Goal: Information Seeking & Learning: Learn about a topic

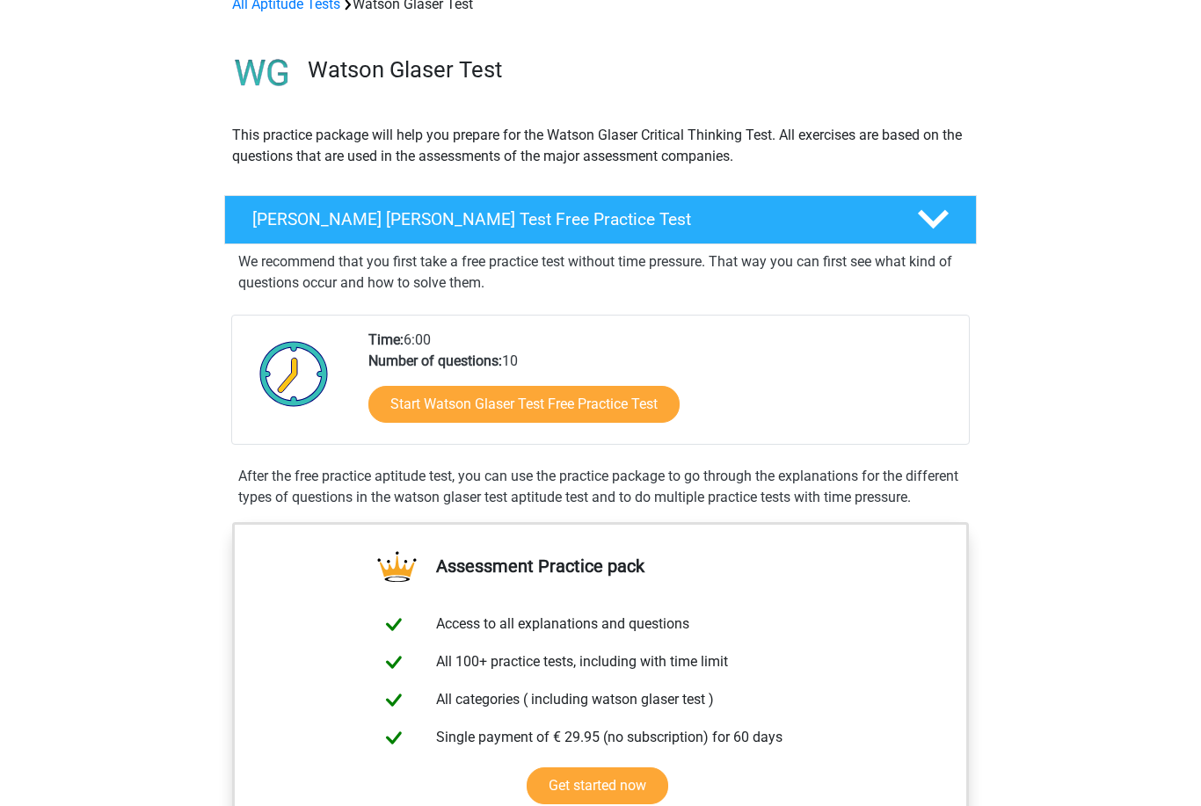
scroll to position [117, 0]
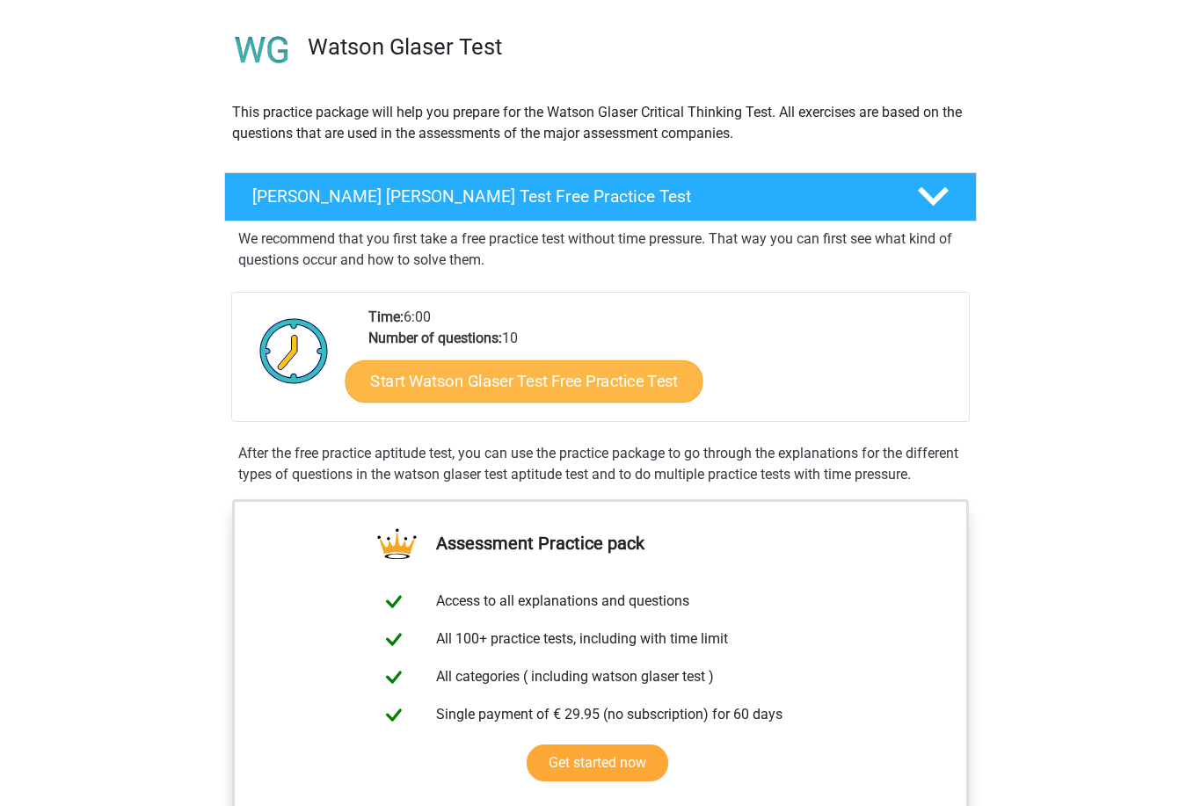
click at [570, 385] on link "Start Watson Glaser Test Free Practice Test" at bounding box center [524, 381] width 358 height 42
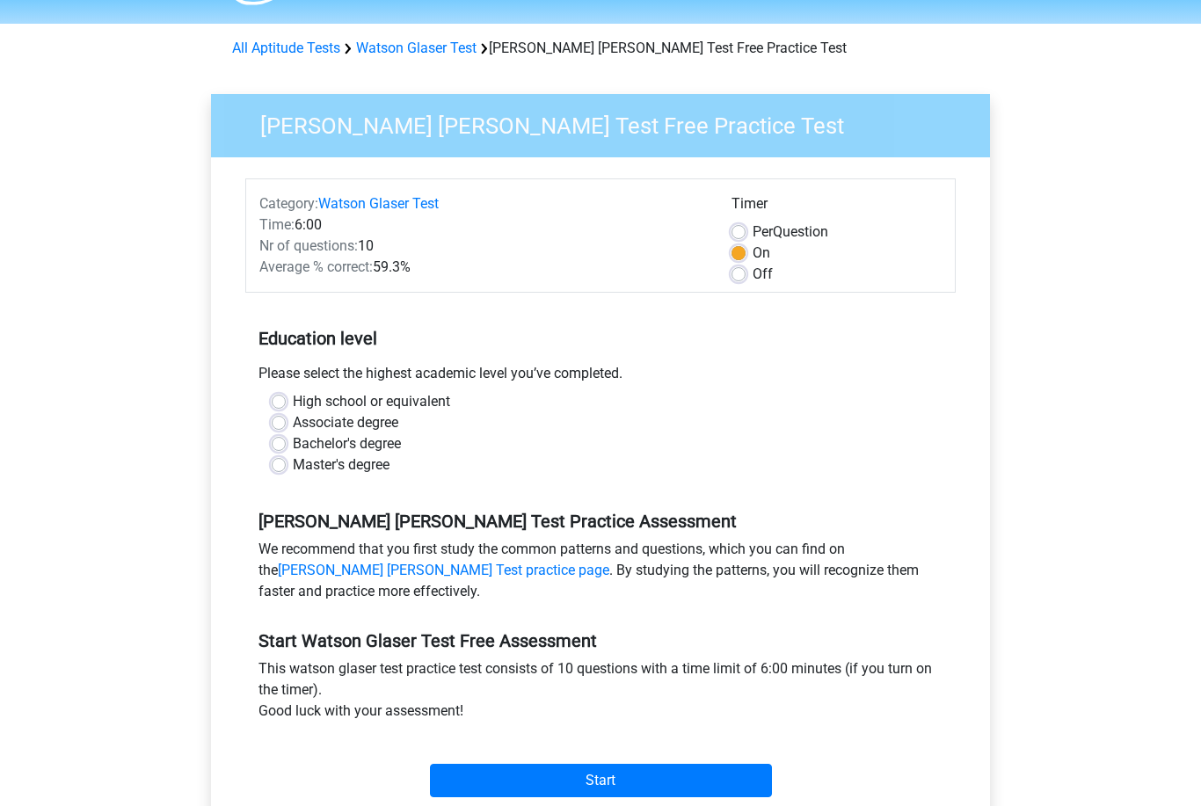
scroll to position [52, 0]
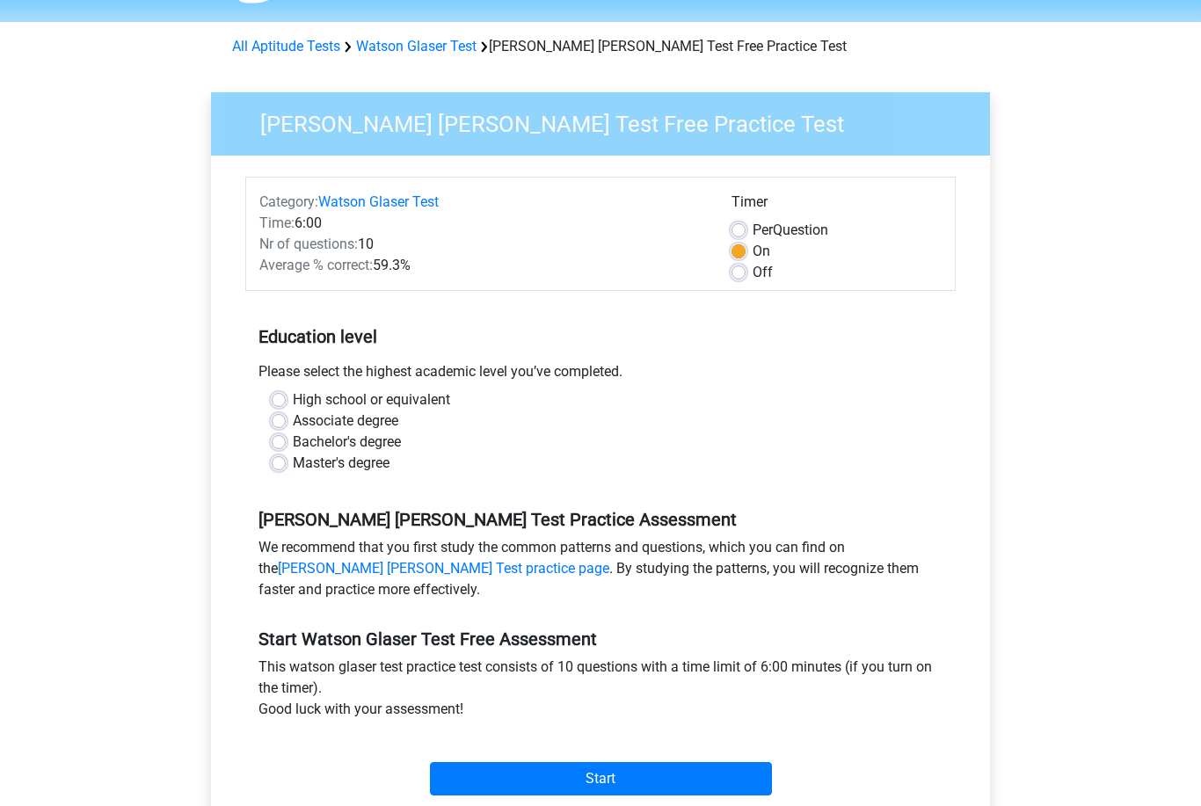
click at [432, 394] on label "High school or equivalent" at bounding box center [371, 399] width 157 height 21
click at [286, 394] on input "High school or equivalent" at bounding box center [279, 398] width 14 height 18
radio input "true"
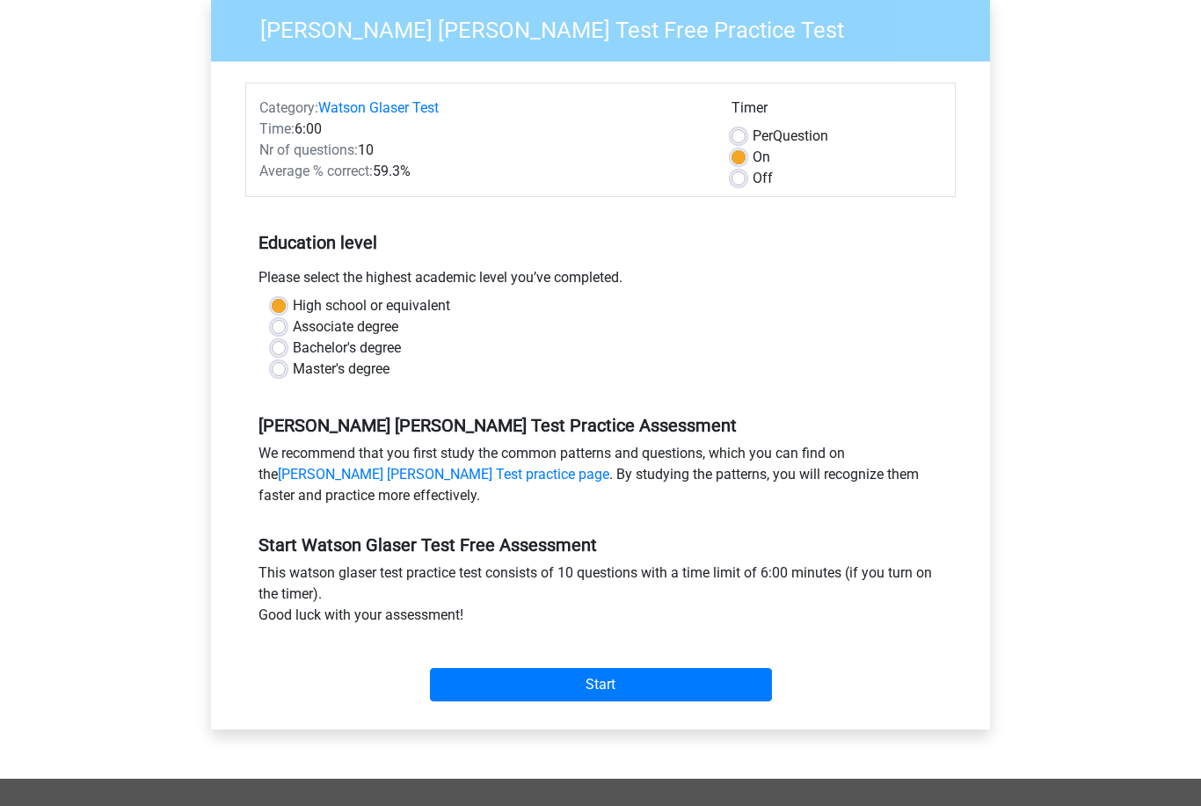
scroll to position [148, 0]
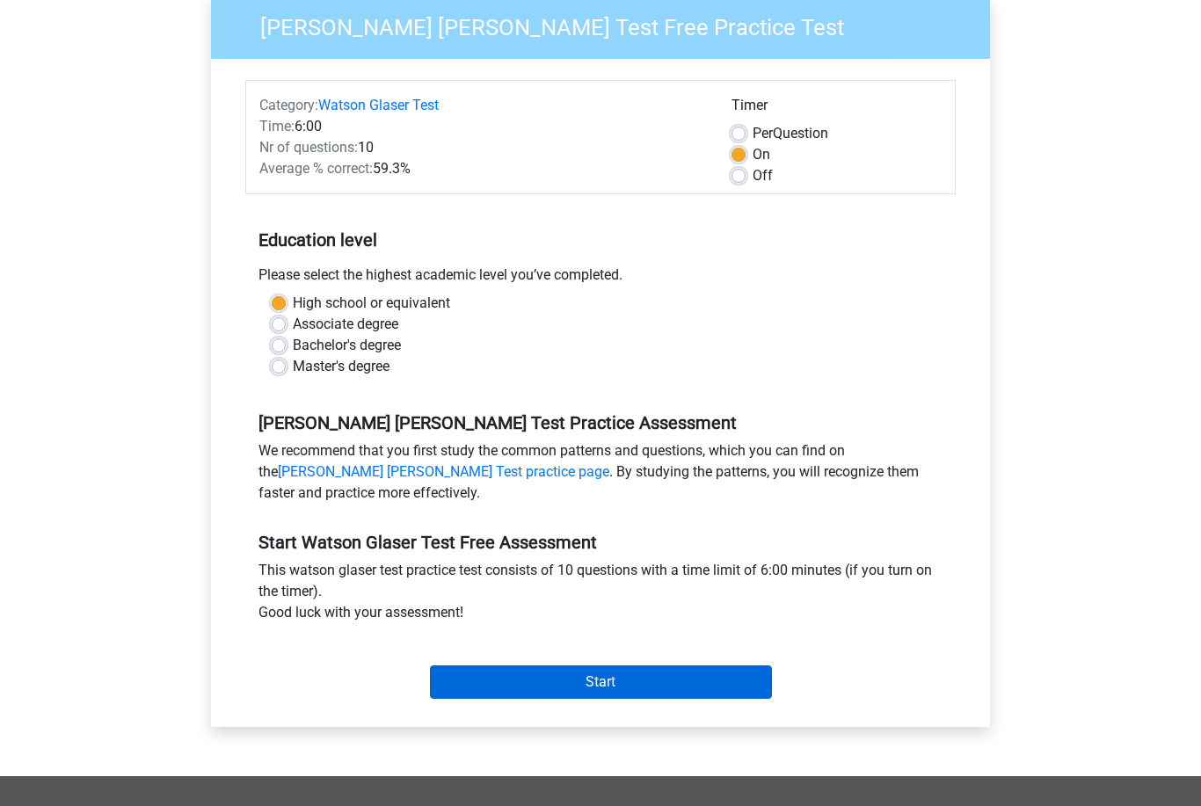
click at [566, 697] on input "Start" at bounding box center [601, 682] width 342 height 33
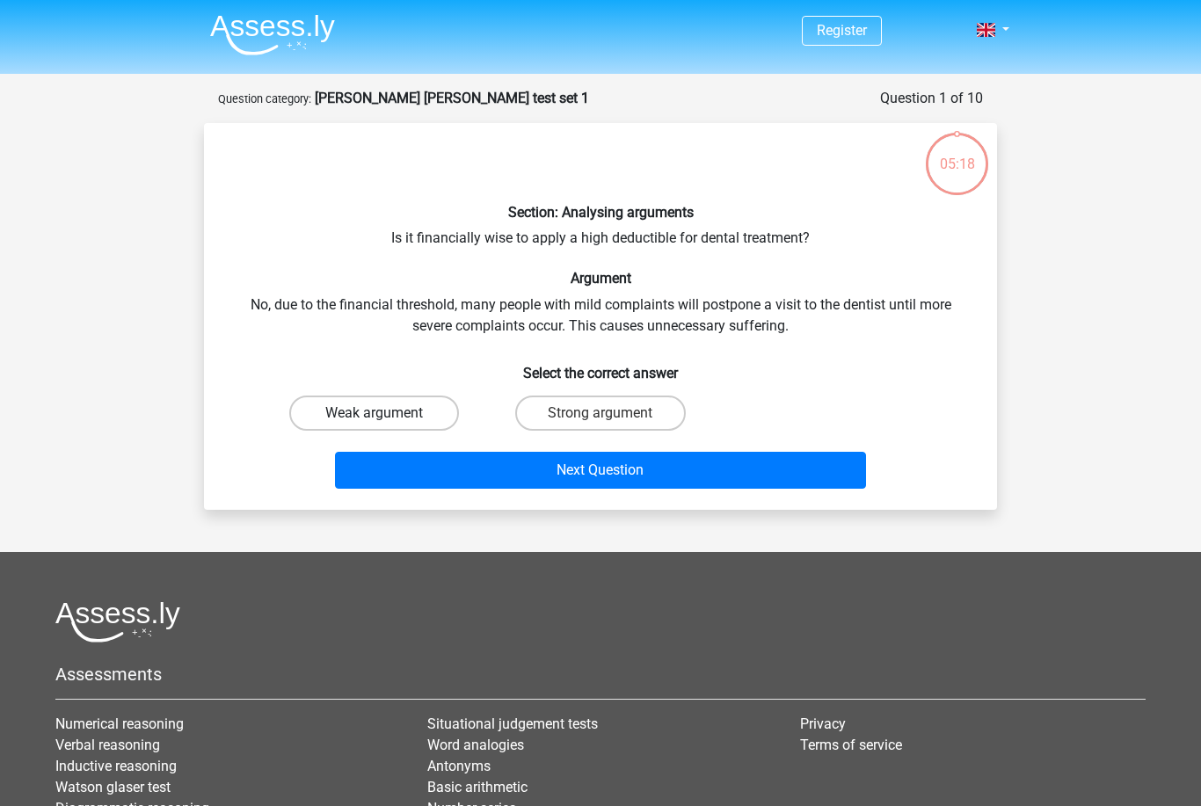
click at [337, 413] on label "Weak argument" at bounding box center [374, 413] width 170 height 35
click at [374, 413] on input "Weak argument" at bounding box center [379, 418] width 11 height 11
radio input "true"
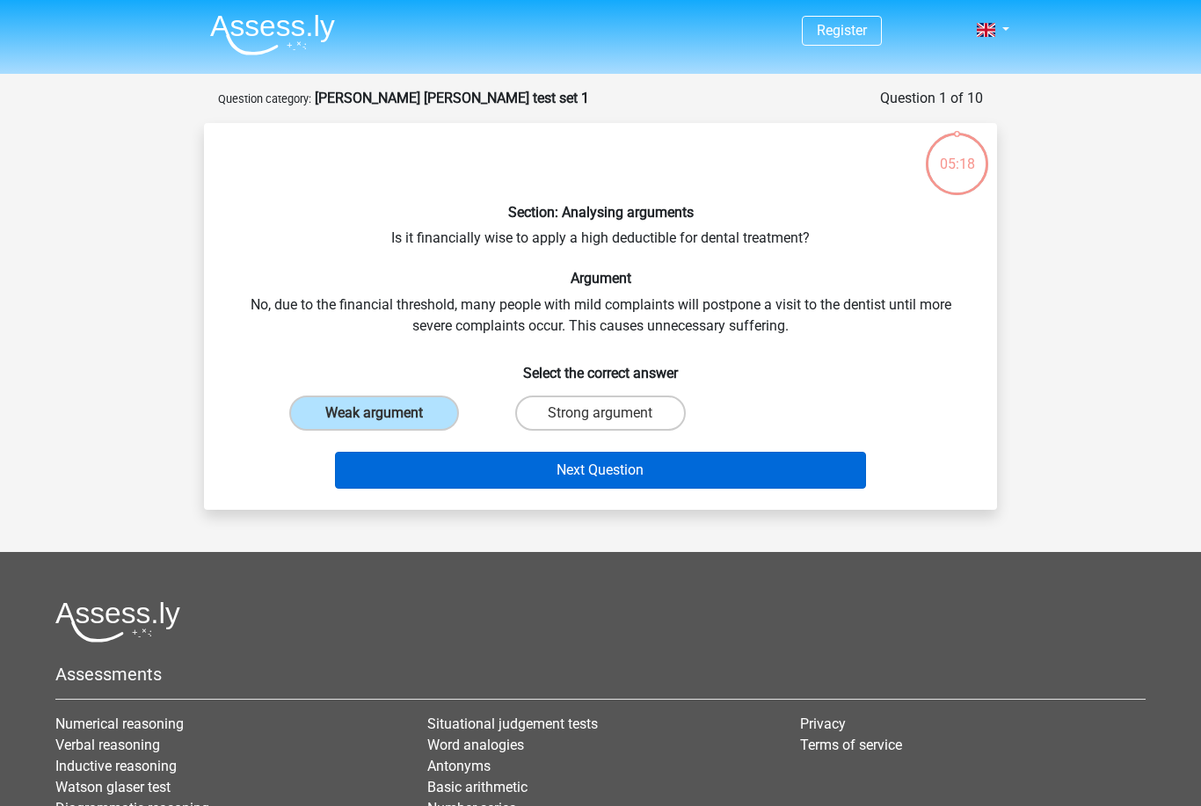
click at [396, 471] on button "Next Question" at bounding box center [601, 470] width 532 height 37
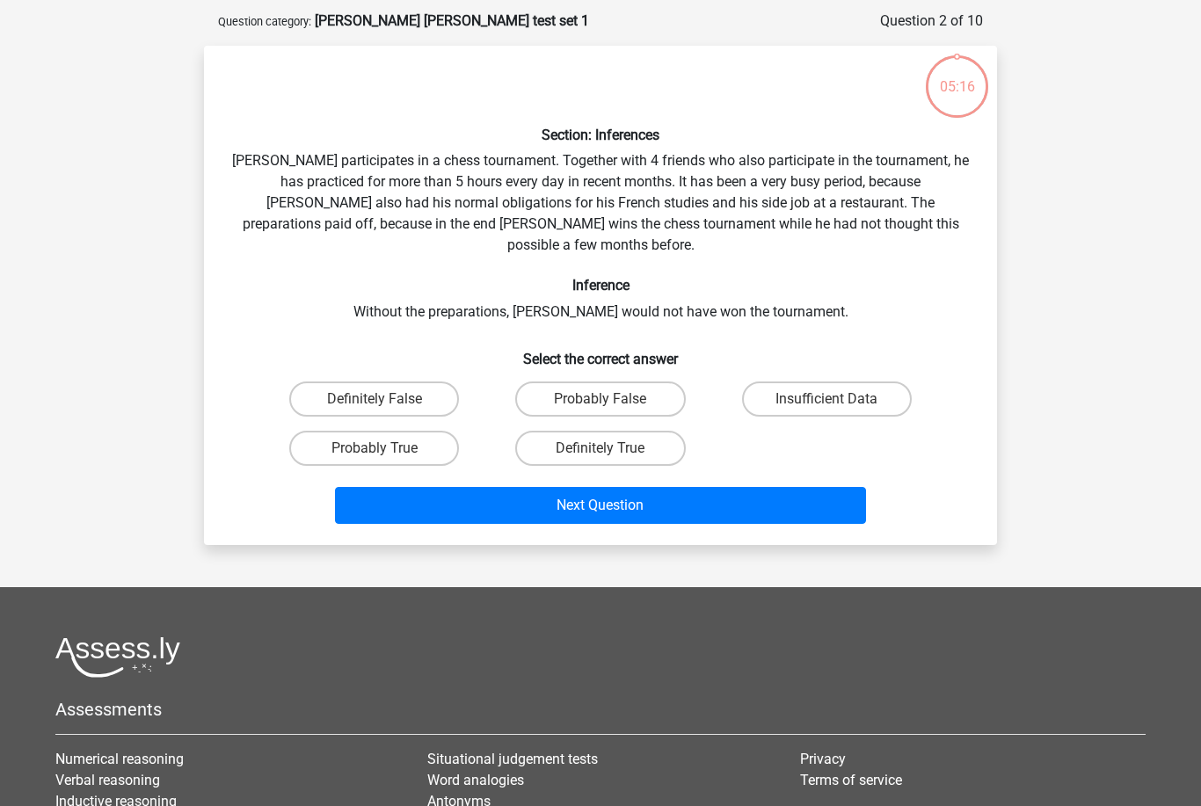
scroll to position [88, 0]
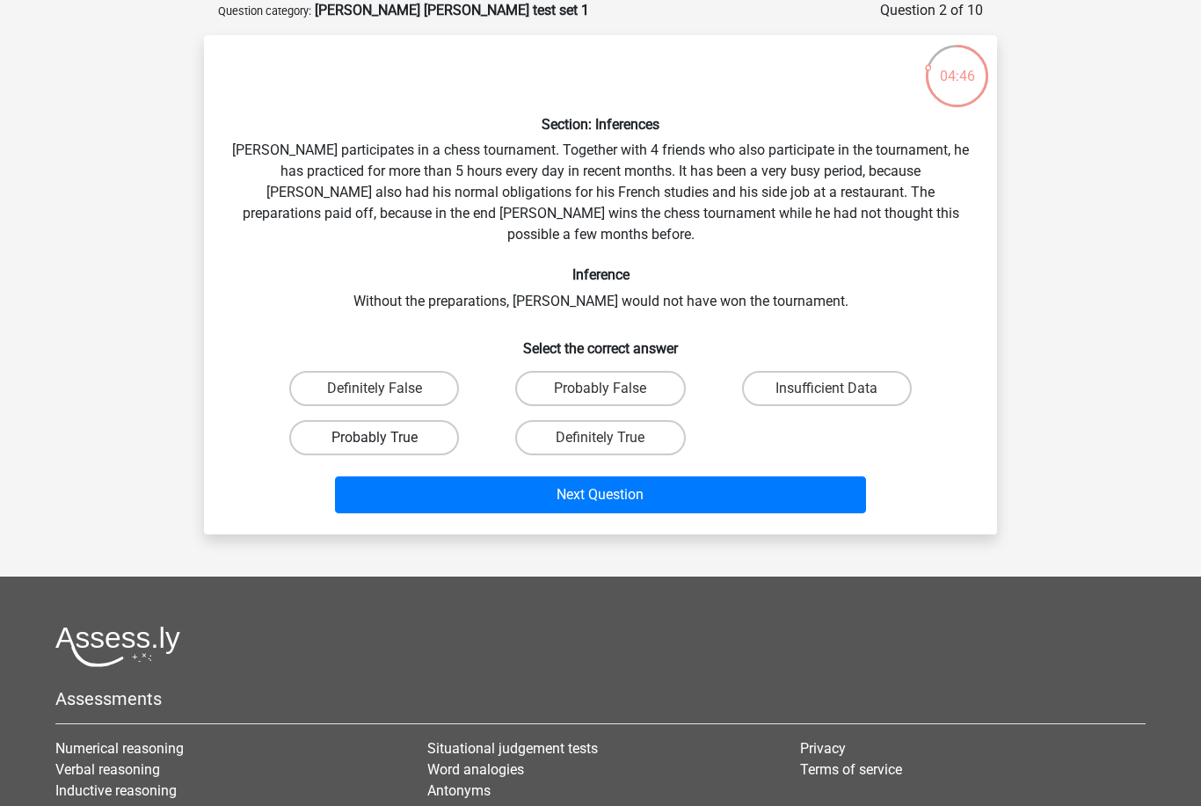
click at [307, 420] on label "Probably True" at bounding box center [374, 437] width 170 height 35
click at [374, 438] on input "Probably True" at bounding box center [379, 443] width 11 height 11
radio input "true"
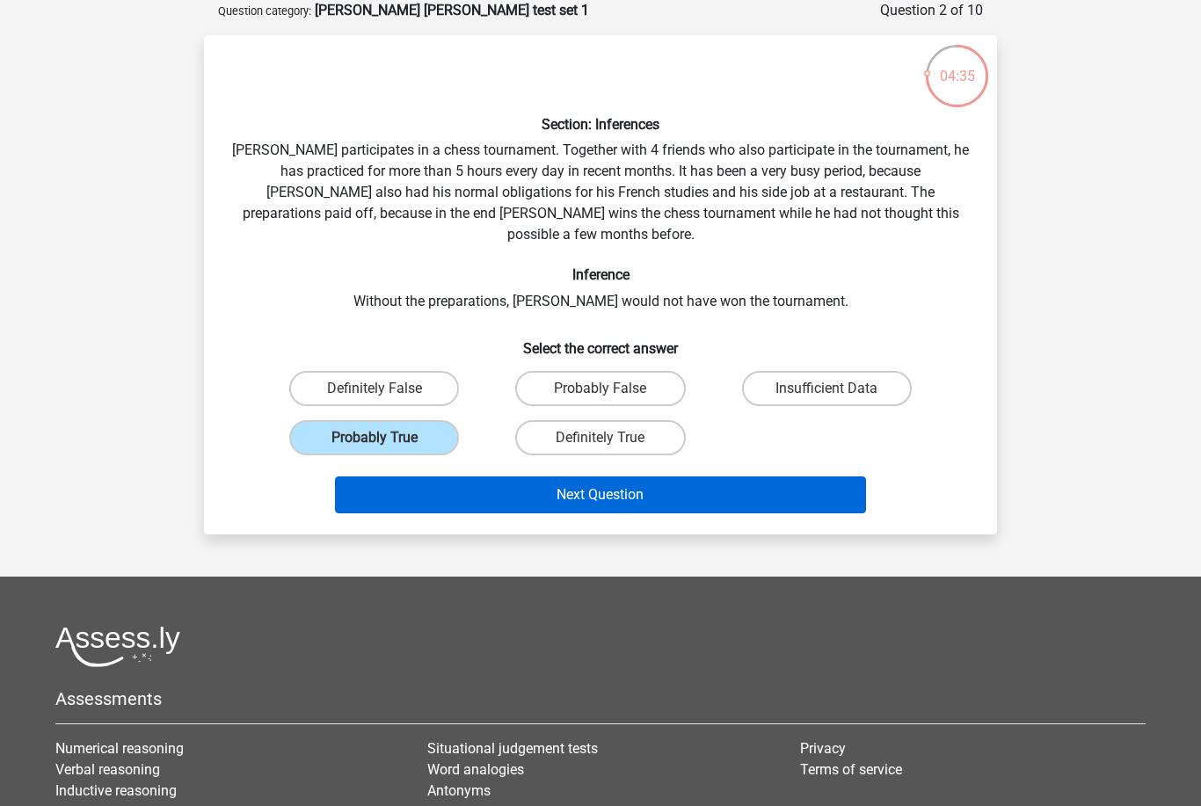
click at [526, 486] on button "Next Question" at bounding box center [601, 494] width 532 height 37
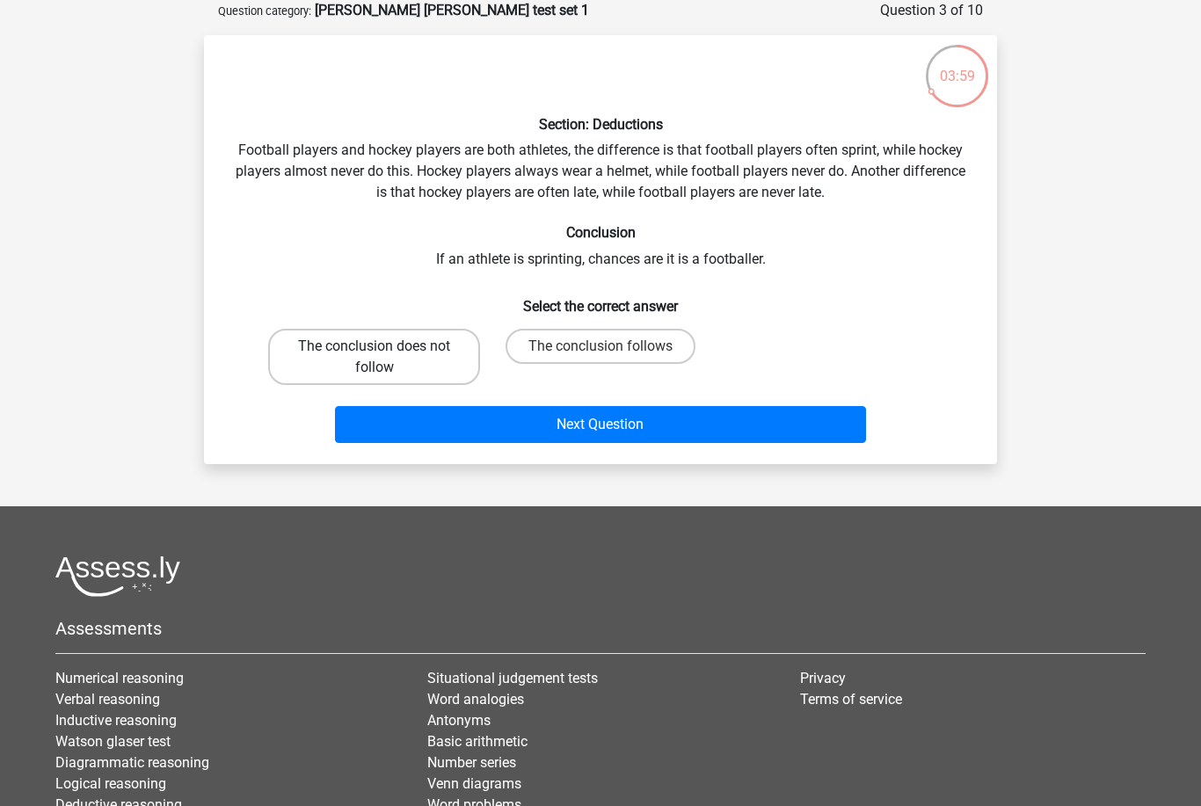
click at [326, 380] on label "The conclusion does not follow" at bounding box center [374, 357] width 212 height 56
click at [374, 358] on input "The conclusion does not follow" at bounding box center [379, 351] width 11 height 11
radio input "true"
click at [585, 386] on div "The conclusion follows" at bounding box center [600, 357] width 226 height 70
click at [588, 344] on label "The conclusion follows" at bounding box center [600, 346] width 190 height 35
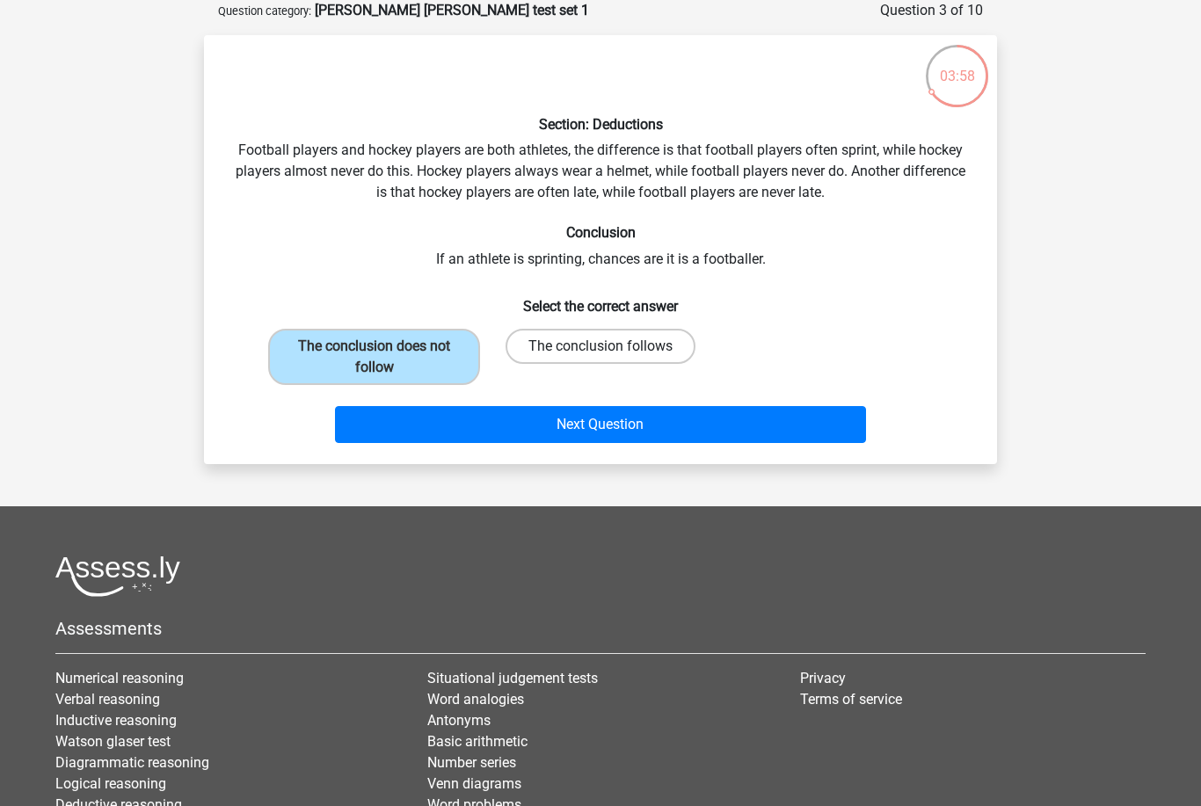
click at [600, 346] on input "The conclusion follows" at bounding box center [605, 351] width 11 height 11
radio input "true"
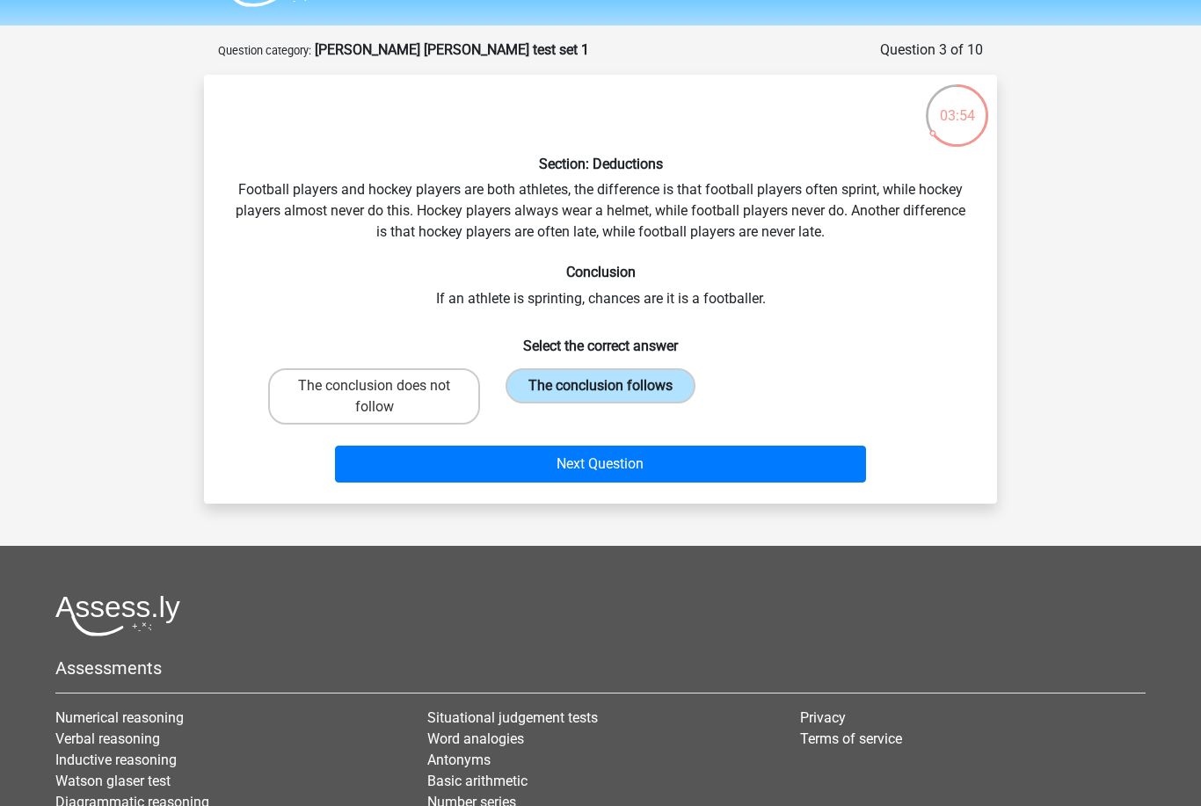
scroll to position [48, 0]
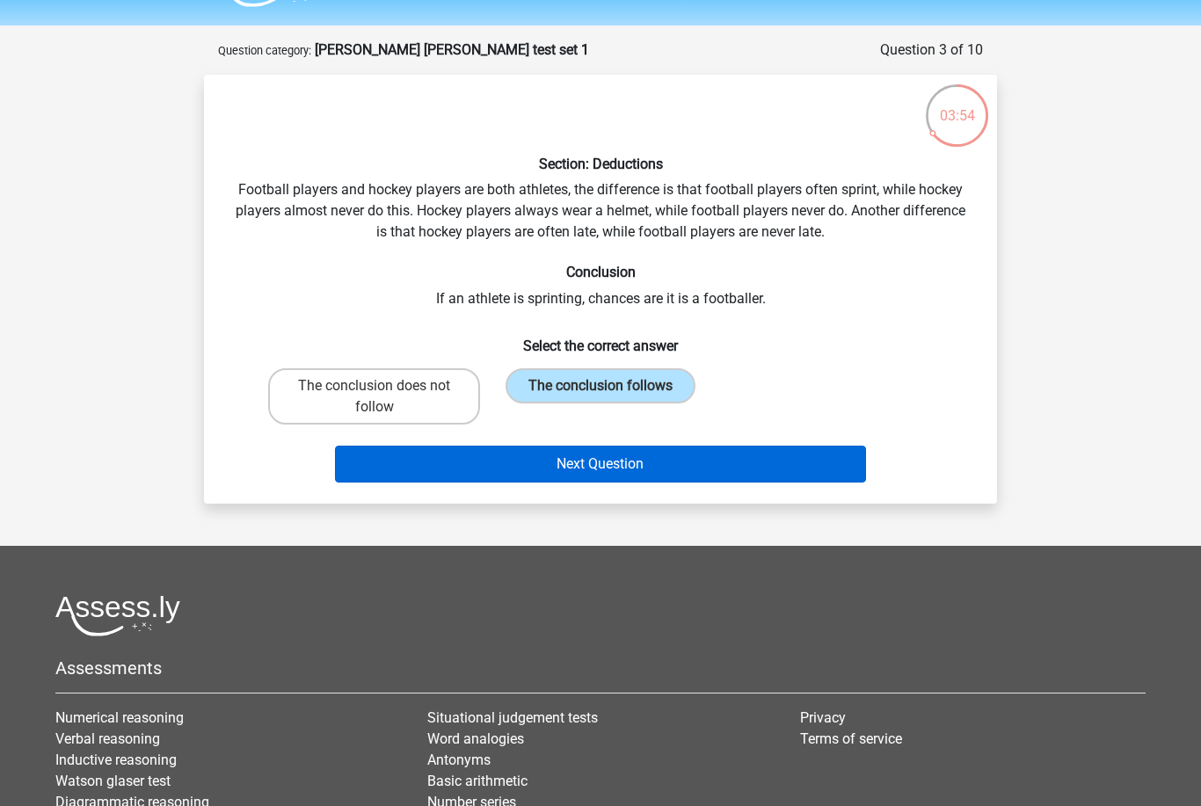
click at [552, 459] on button "Next Question" at bounding box center [601, 464] width 532 height 37
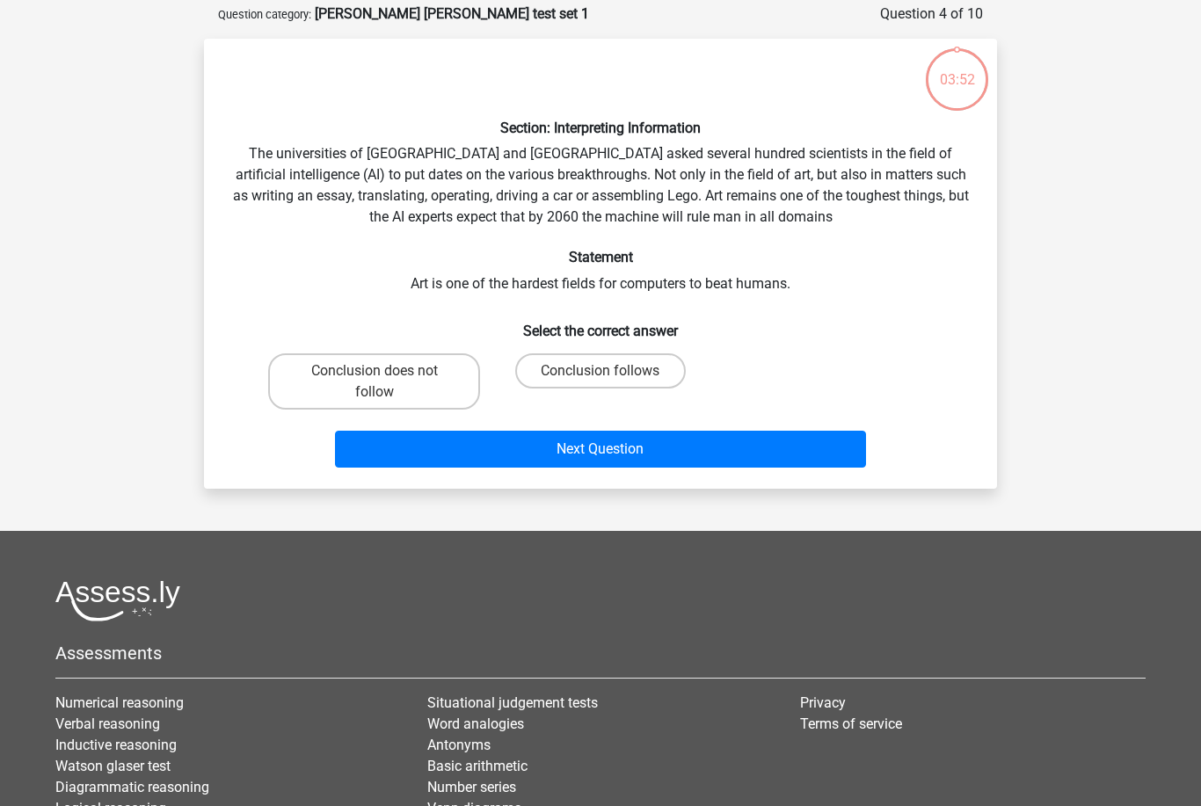
scroll to position [88, 0]
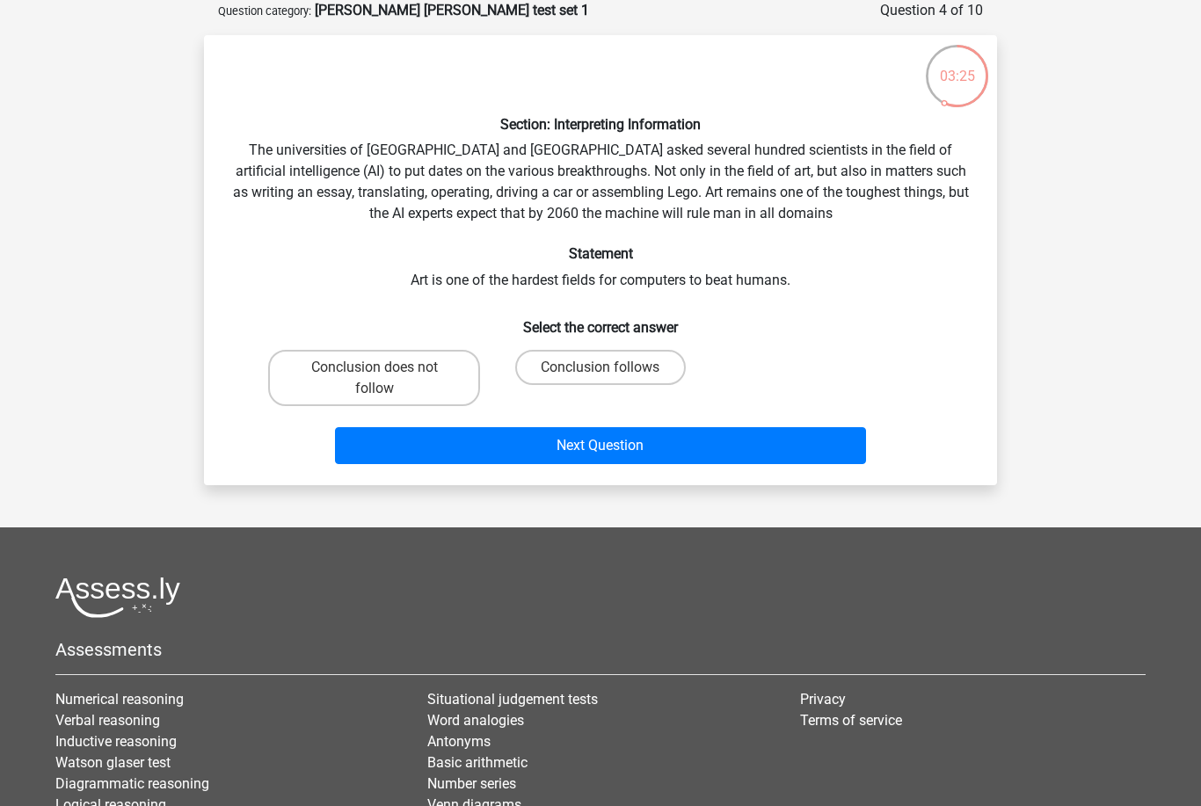
click at [600, 376] on input "Conclusion follows" at bounding box center [605, 372] width 11 height 11
radio input "true"
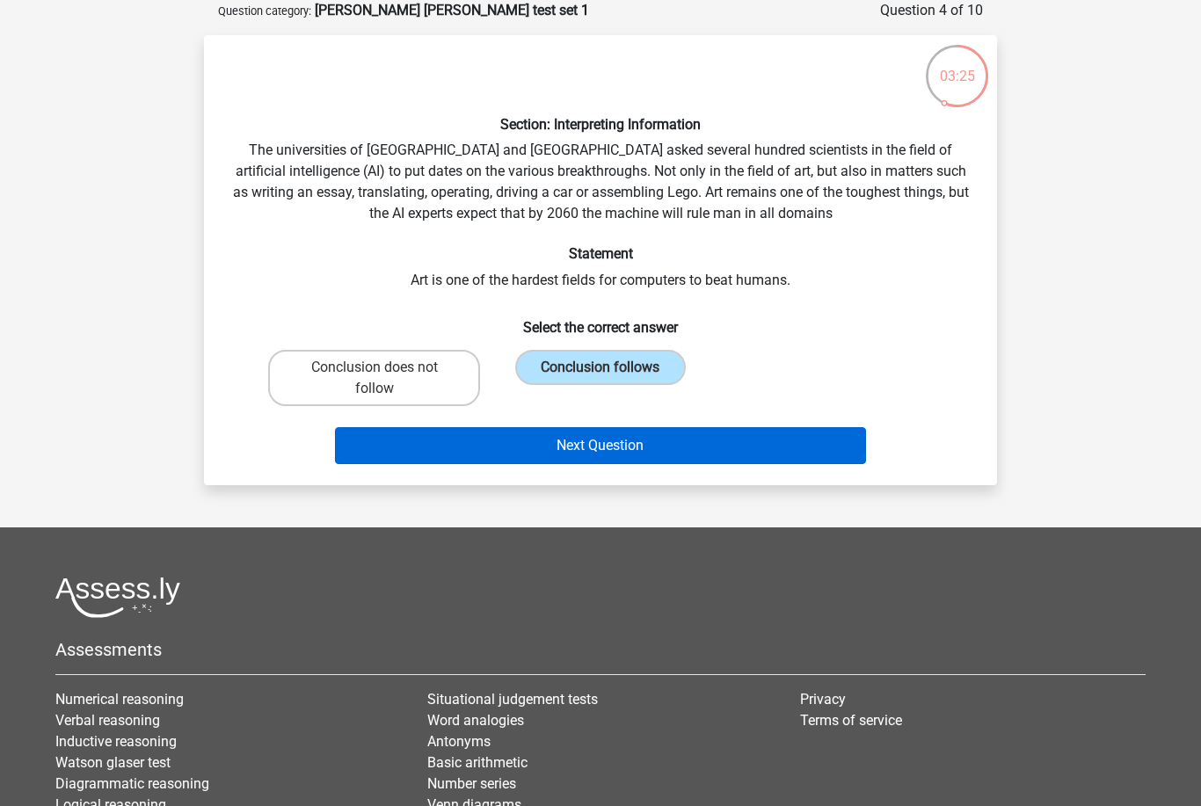
click at [531, 461] on button "Next Question" at bounding box center [601, 445] width 532 height 37
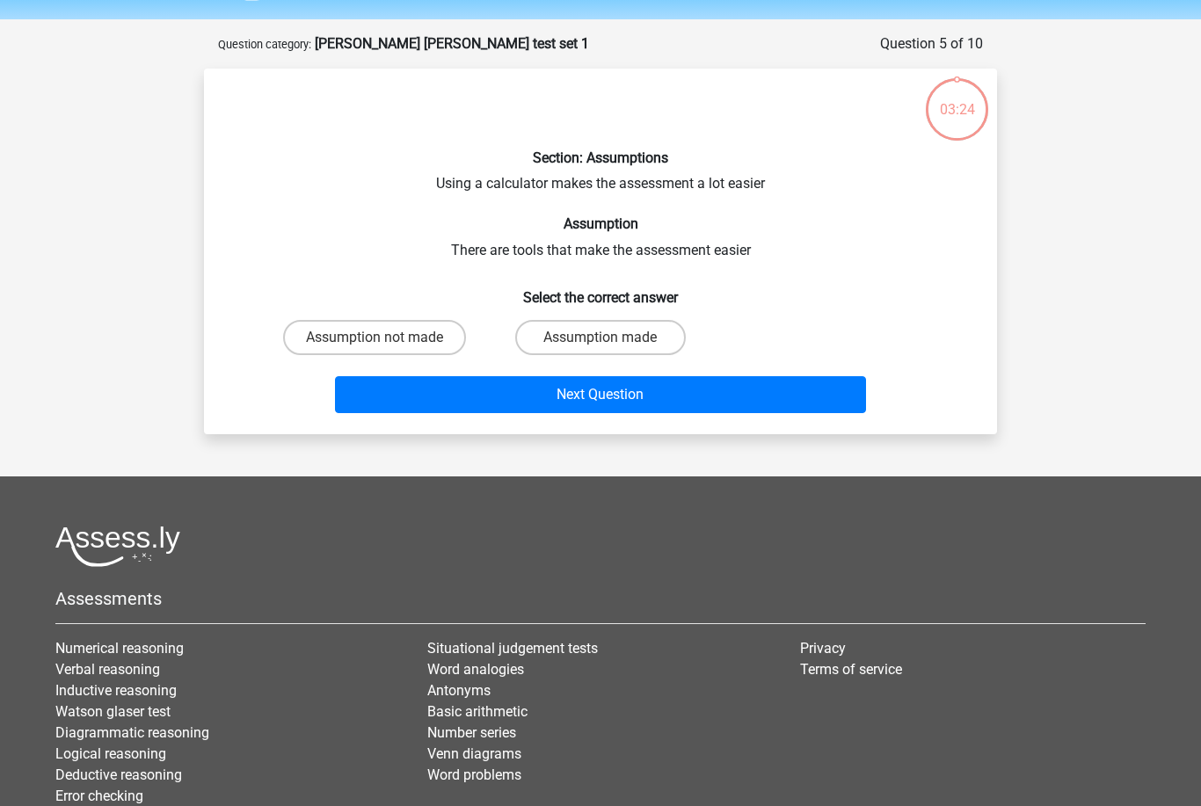
scroll to position [54, 0]
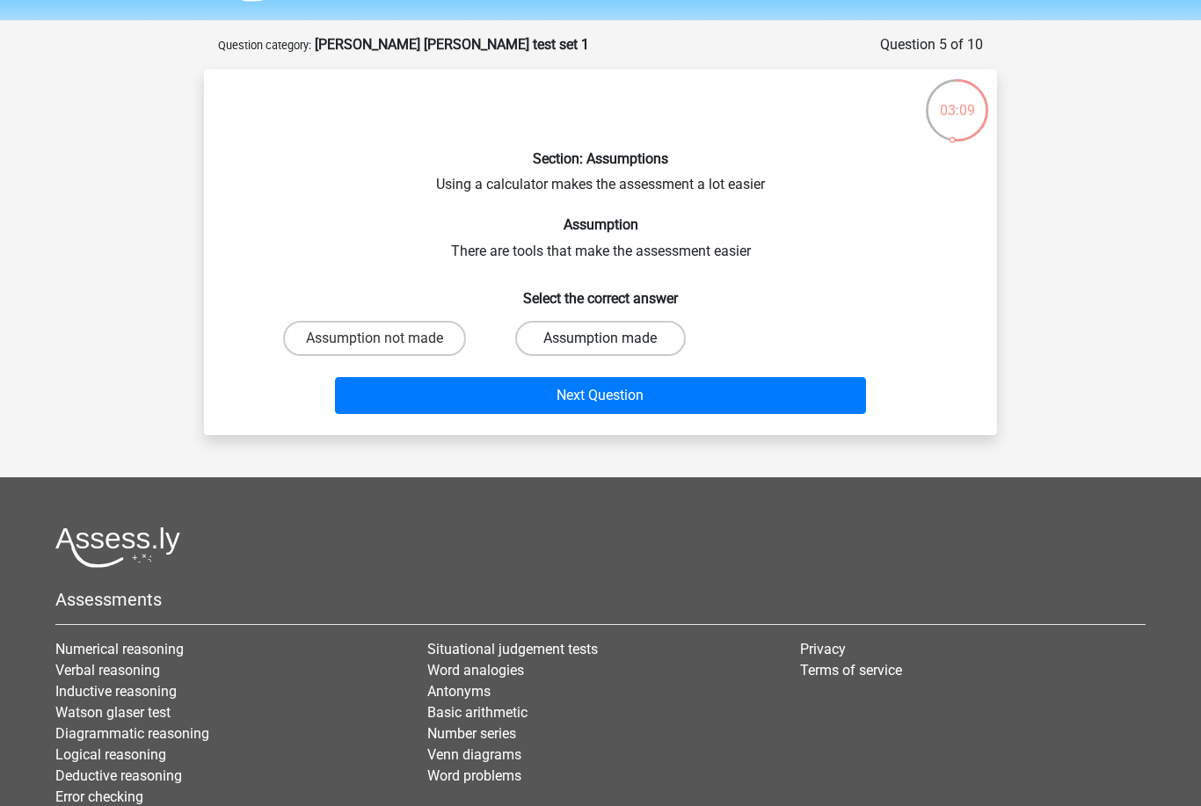
click at [636, 352] on label "Assumption made" at bounding box center [600, 338] width 170 height 35
click at [612, 350] on input "Assumption made" at bounding box center [605, 343] width 11 height 11
radio input "true"
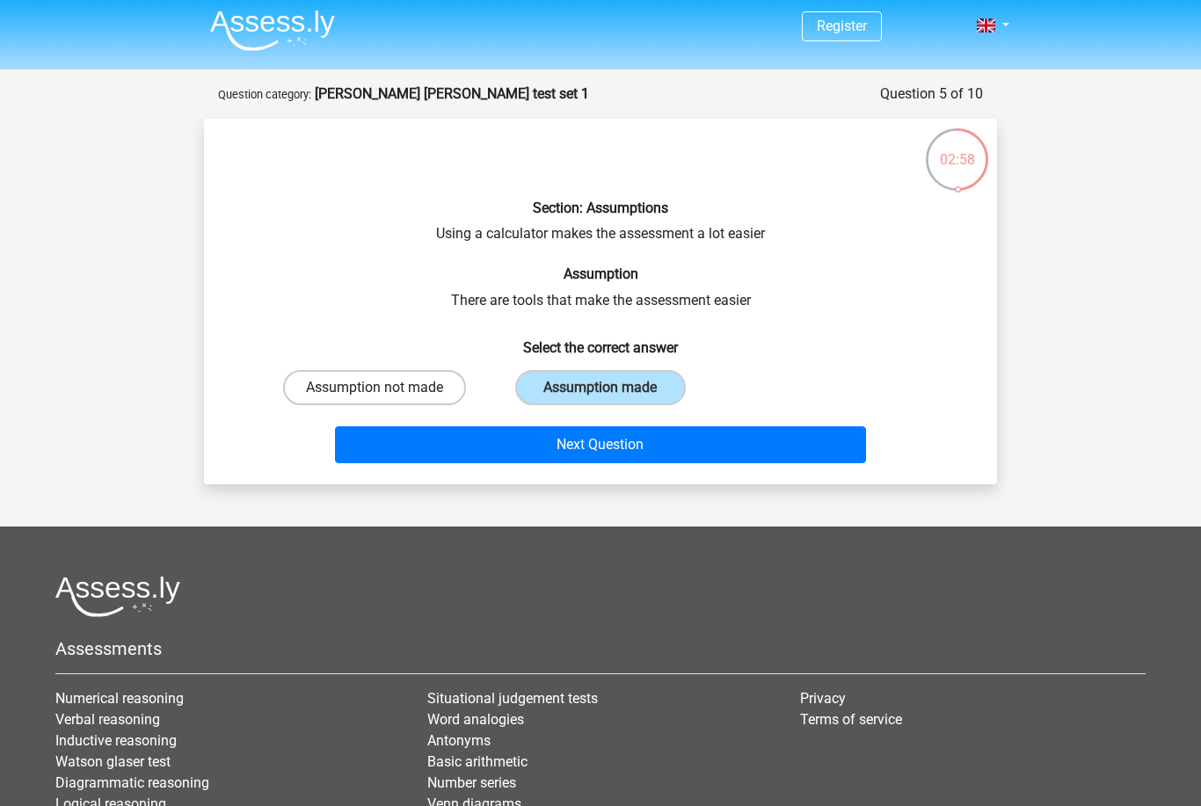
click at [391, 398] on label "Assumption not made" at bounding box center [374, 387] width 183 height 35
click at [386, 398] on input "Assumption not made" at bounding box center [379, 393] width 11 height 11
radio input "true"
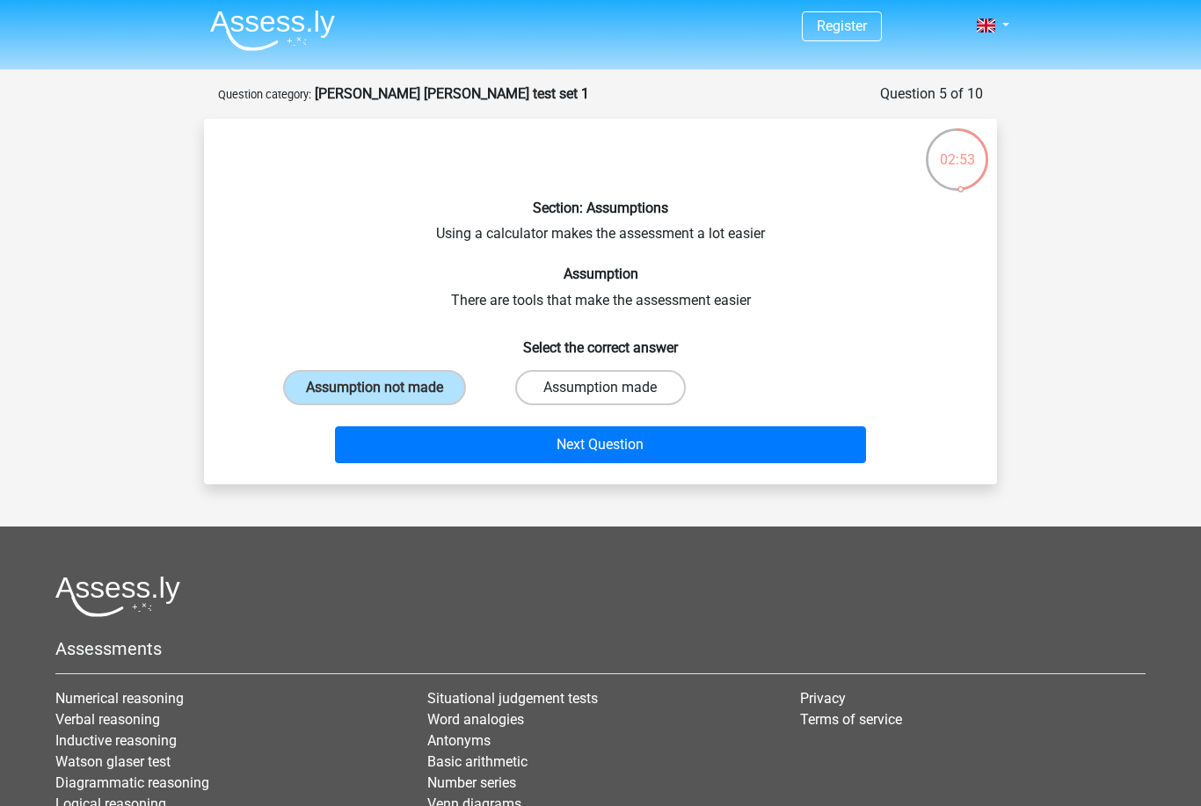
click at [534, 390] on label "Assumption made" at bounding box center [600, 387] width 170 height 35
click at [600, 390] on input "Assumption made" at bounding box center [605, 393] width 11 height 11
radio input "true"
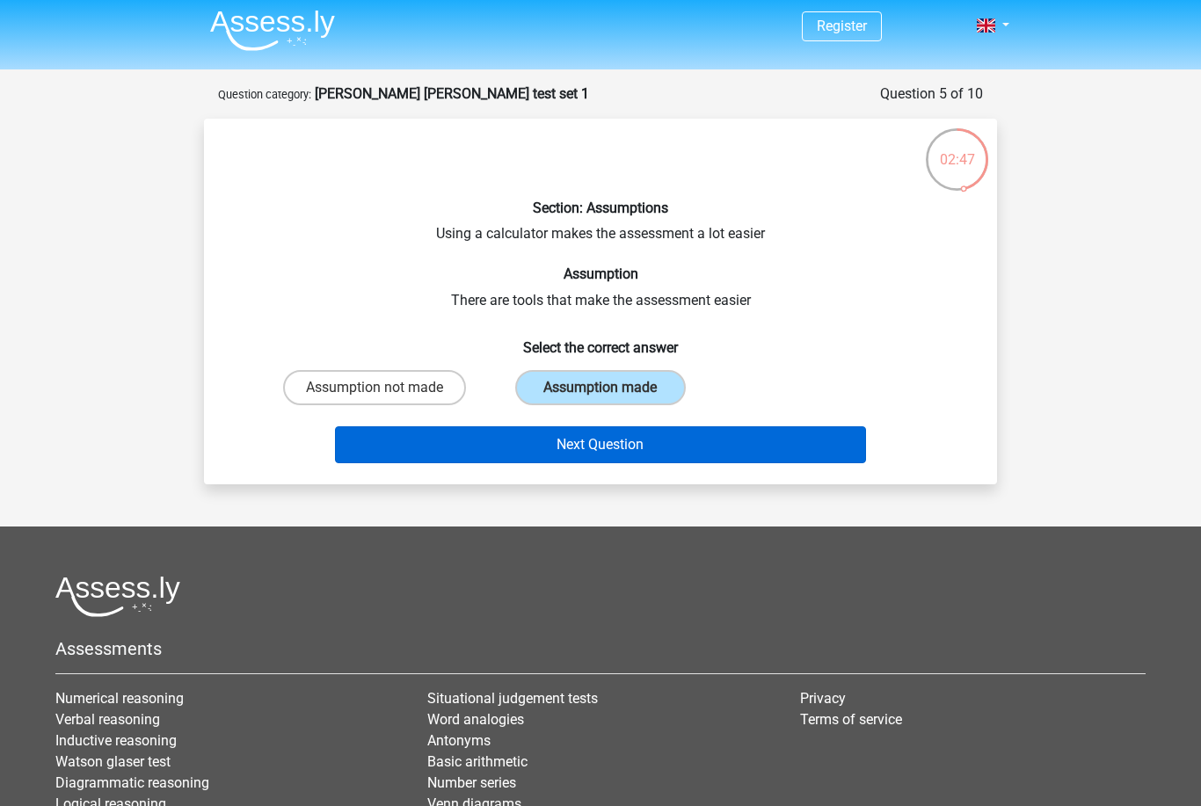
click at [480, 434] on button "Next Question" at bounding box center [601, 444] width 532 height 37
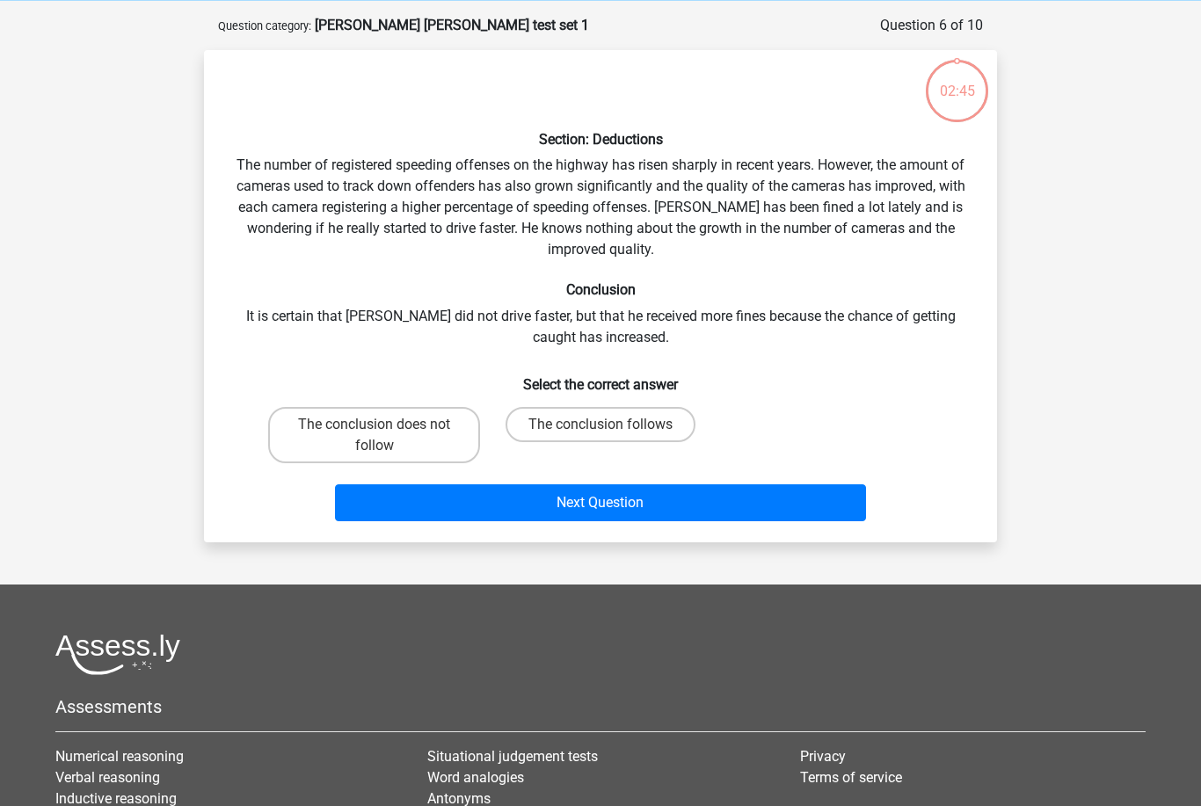
scroll to position [88, 0]
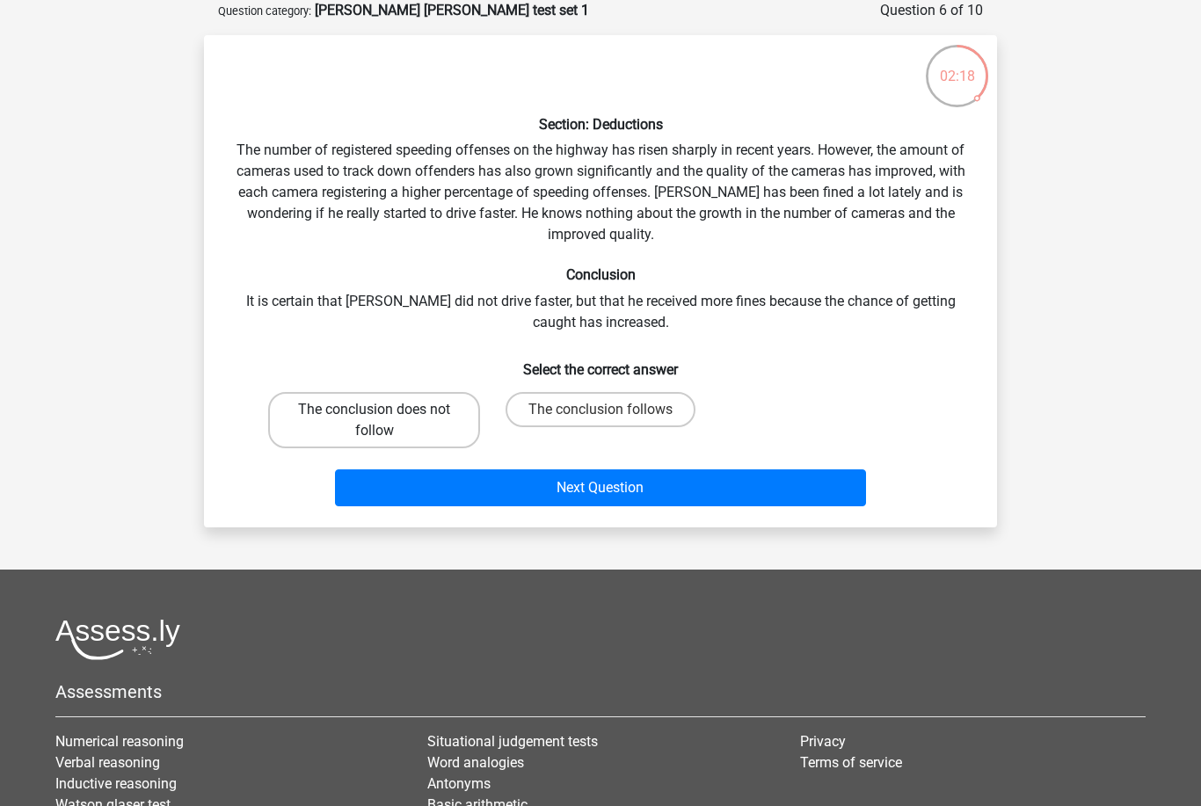
click at [337, 432] on label "The conclusion does not follow" at bounding box center [374, 420] width 212 height 56
click at [374, 421] on input "The conclusion does not follow" at bounding box center [379, 415] width 11 height 11
radio input "true"
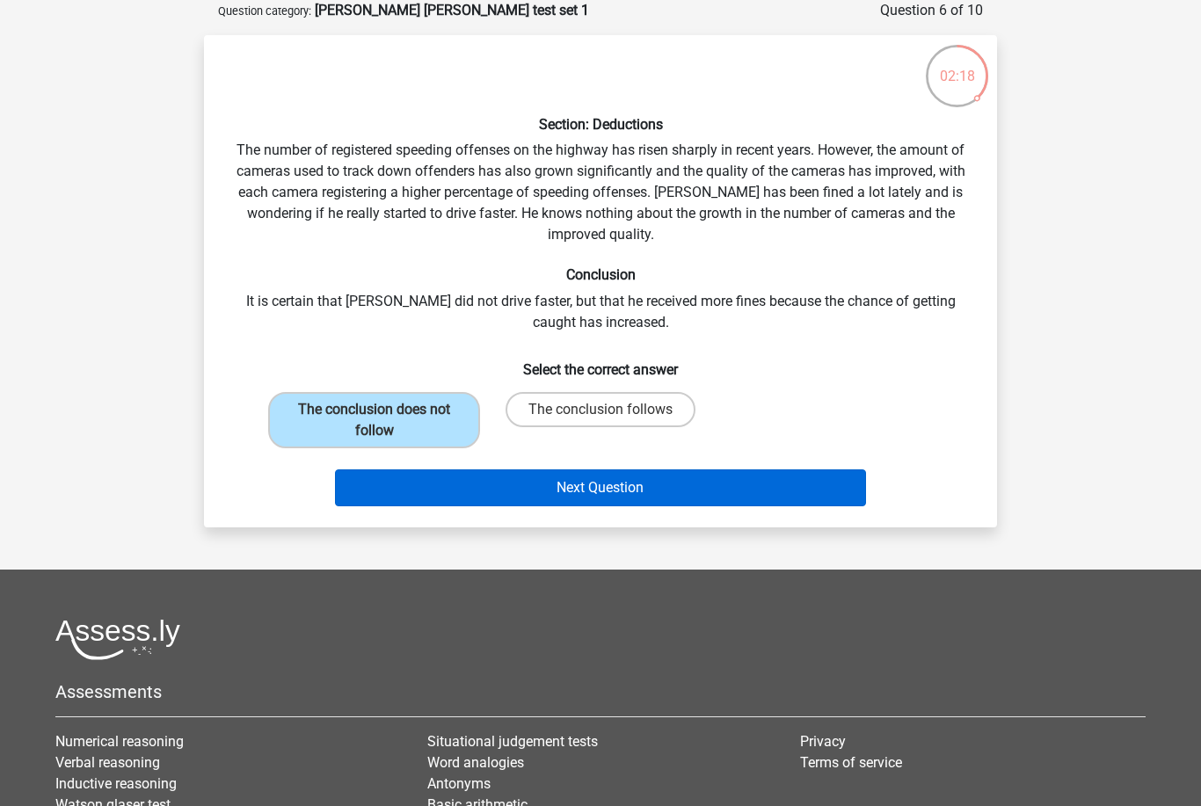
click at [398, 489] on button "Next Question" at bounding box center [601, 487] width 532 height 37
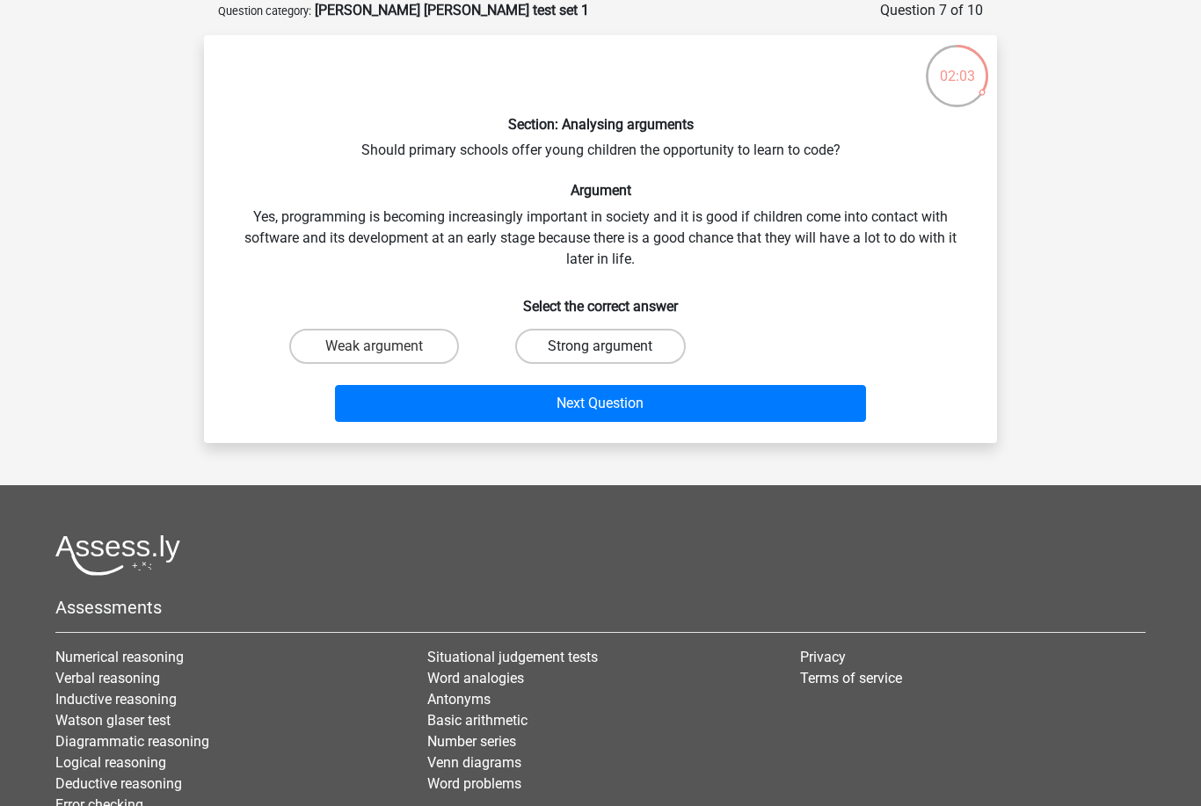
click at [577, 341] on label "Strong argument" at bounding box center [600, 346] width 170 height 35
click at [600, 346] on input "Strong argument" at bounding box center [605, 351] width 11 height 11
radio input "true"
click at [317, 350] on label "Weak argument" at bounding box center [374, 346] width 170 height 35
click at [374, 350] on input "Weak argument" at bounding box center [379, 351] width 11 height 11
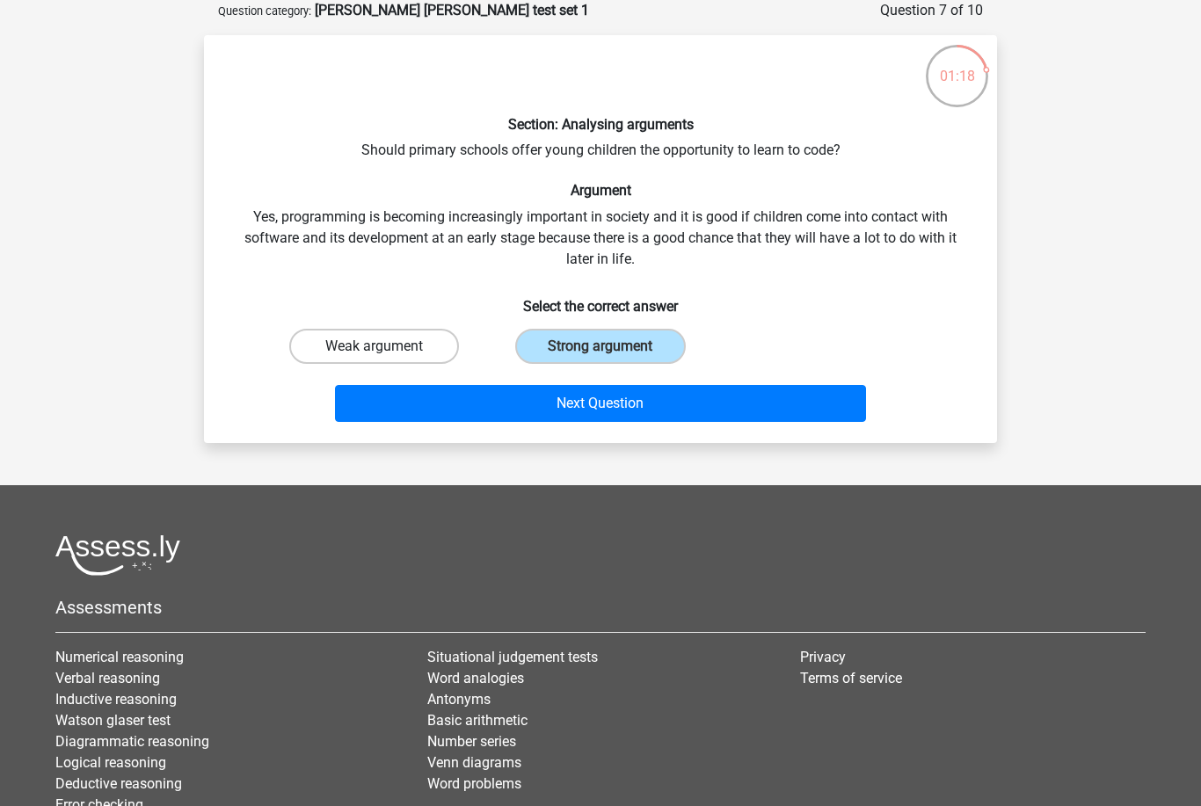
radio input "true"
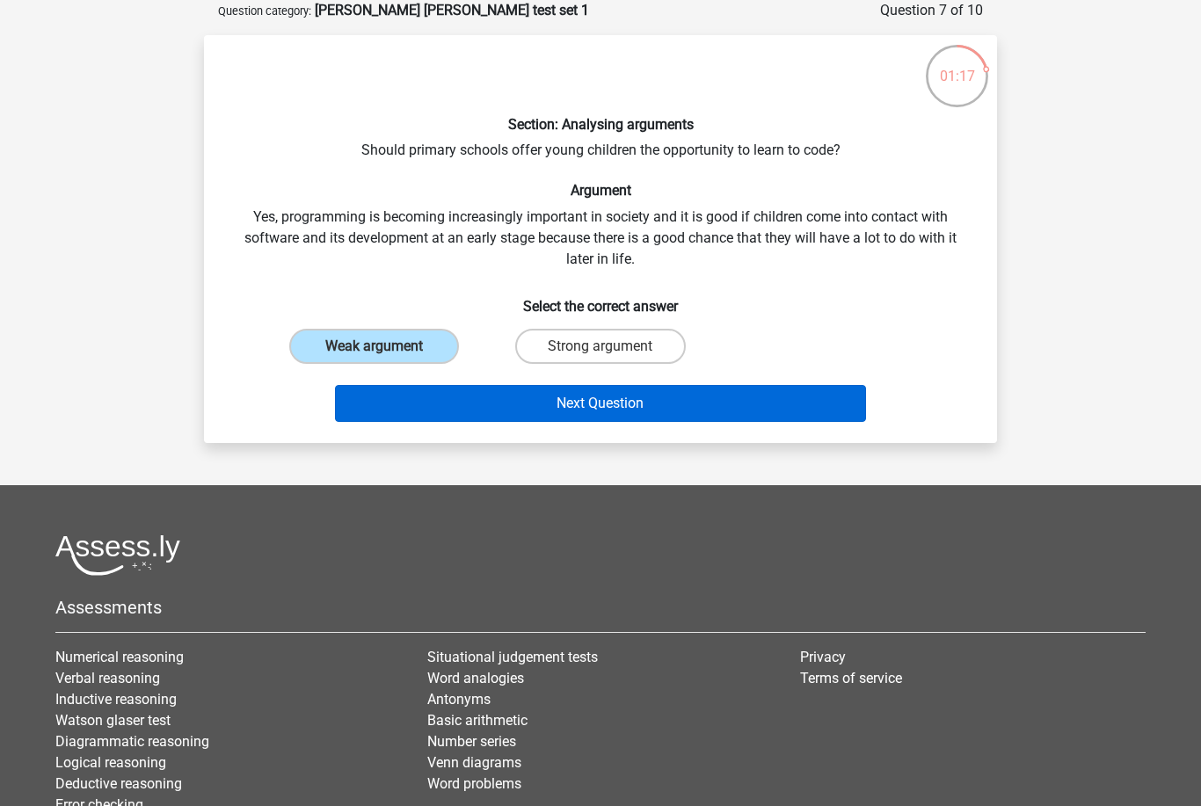
click at [389, 403] on button "Next Question" at bounding box center [601, 403] width 532 height 37
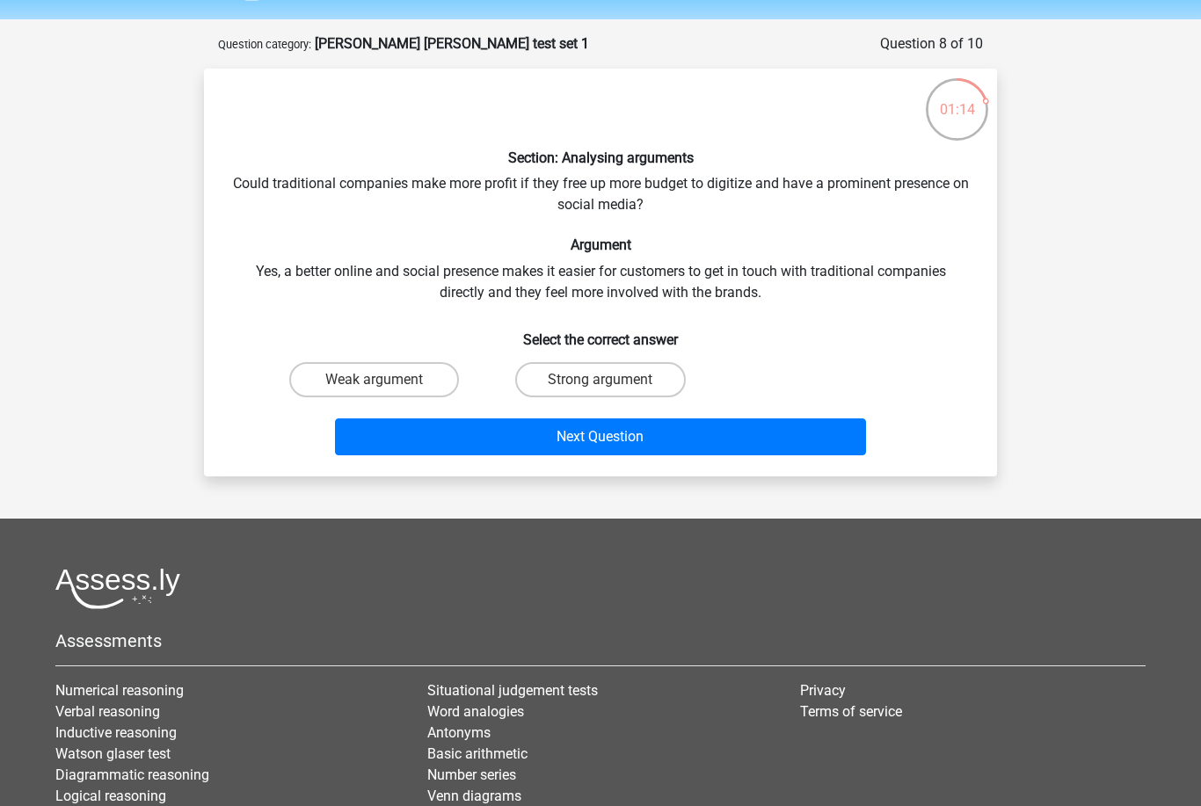
scroll to position [54, 0]
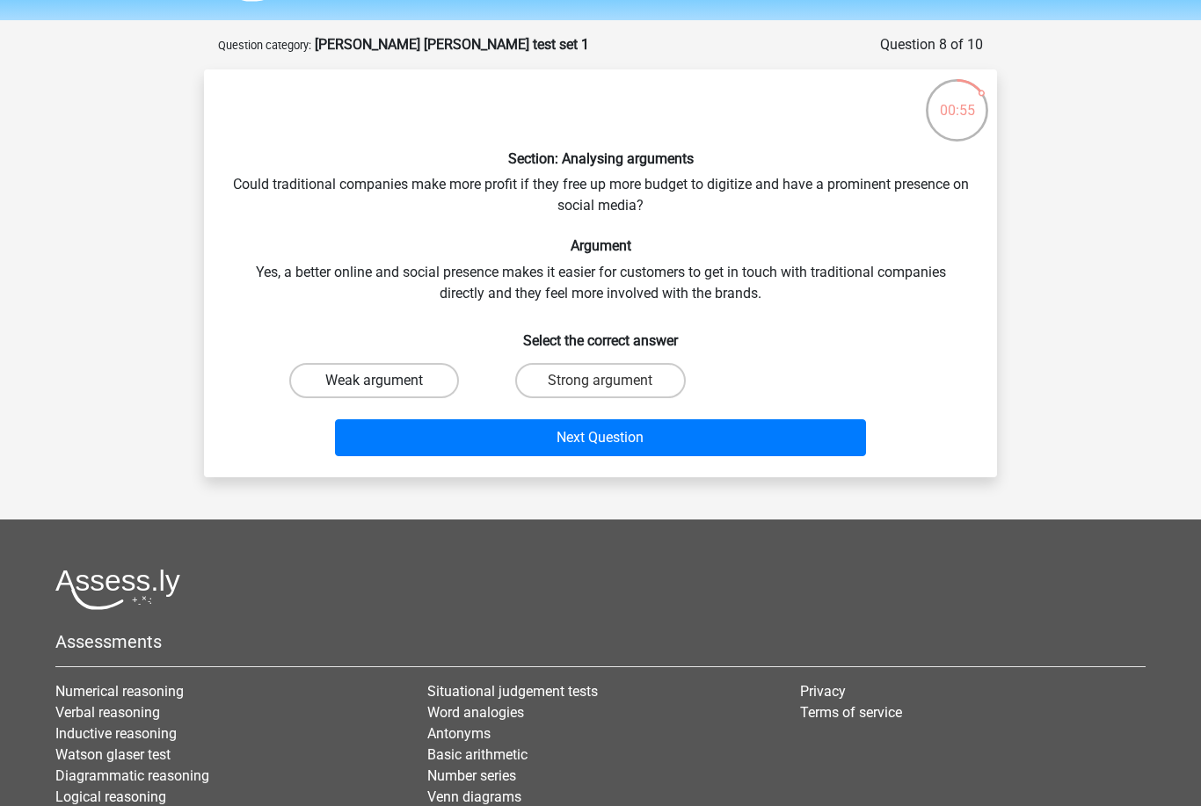
click at [360, 374] on label "Weak argument" at bounding box center [374, 380] width 170 height 35
click at [374, 381] on input "Weak argument" at bounding box center [379, 386] width 11 height 11
radio input "true"
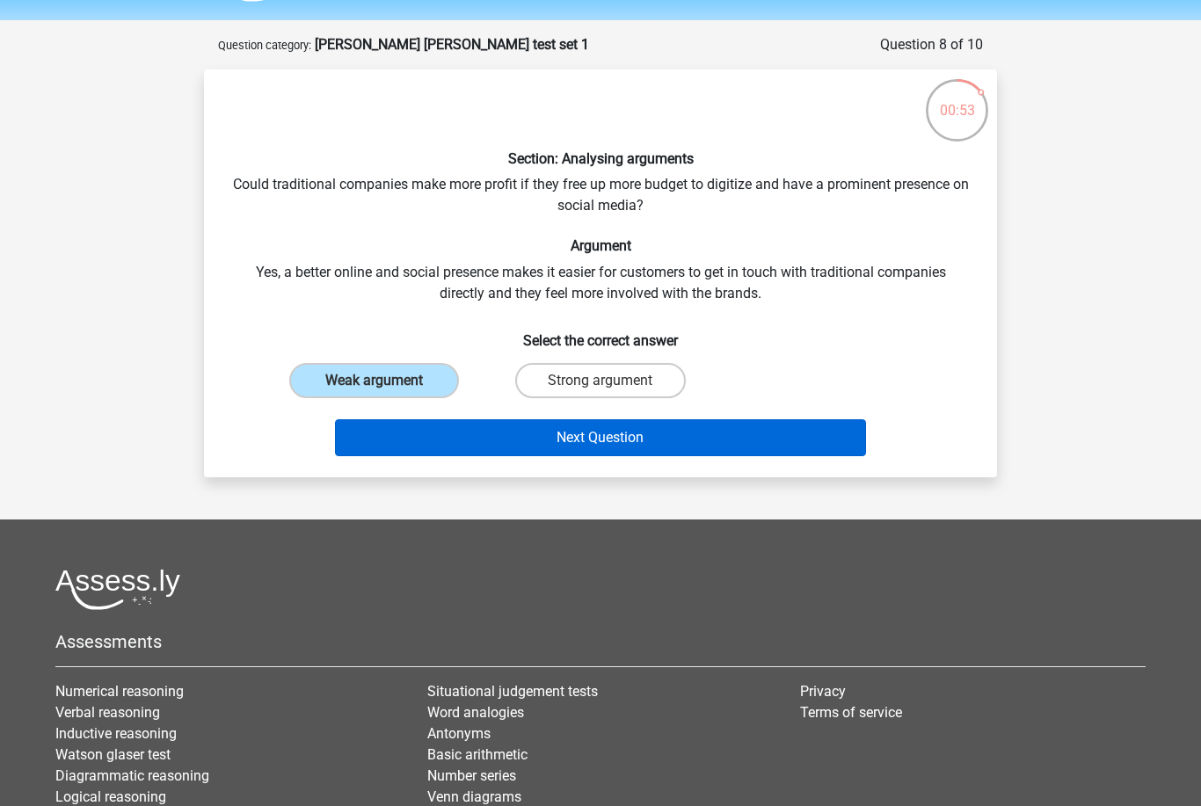
click at [852, 443] on button "Next Question" at bounding box center [601, 437] width 532 height 37
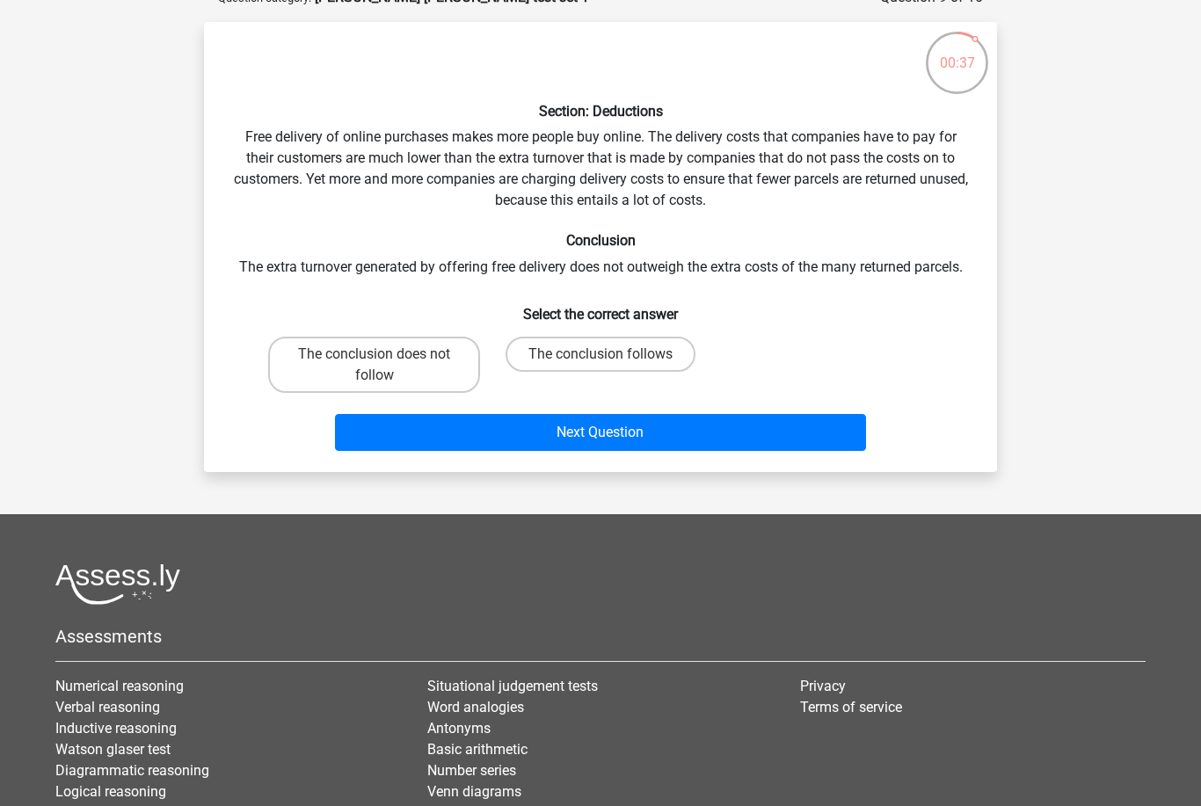
scroll to position [107, 0]
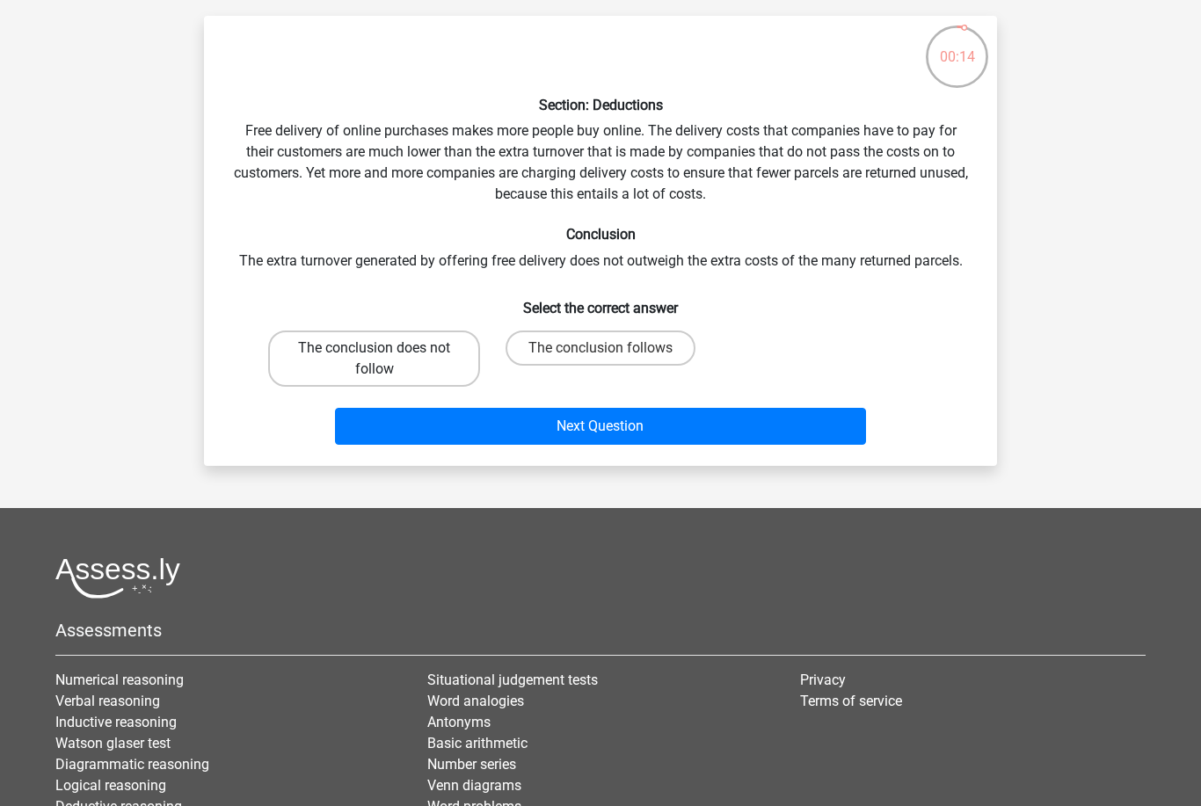
click at [360, 371] on label "The conclusion does not follow" at bounding box center [374, 358] width 212 height 56
click at [374, 359] on input "The conclusion does not follow" at bounding box center [379, 353] width 11 height 11
radio input "true"
click at [537, 364] on label "The conclusion follows" at bounding box center [600, 347] width 190 height 35
click at [600, 359] on input "The conclusion follows" at bounding box center [605, 353] width 11 height 11
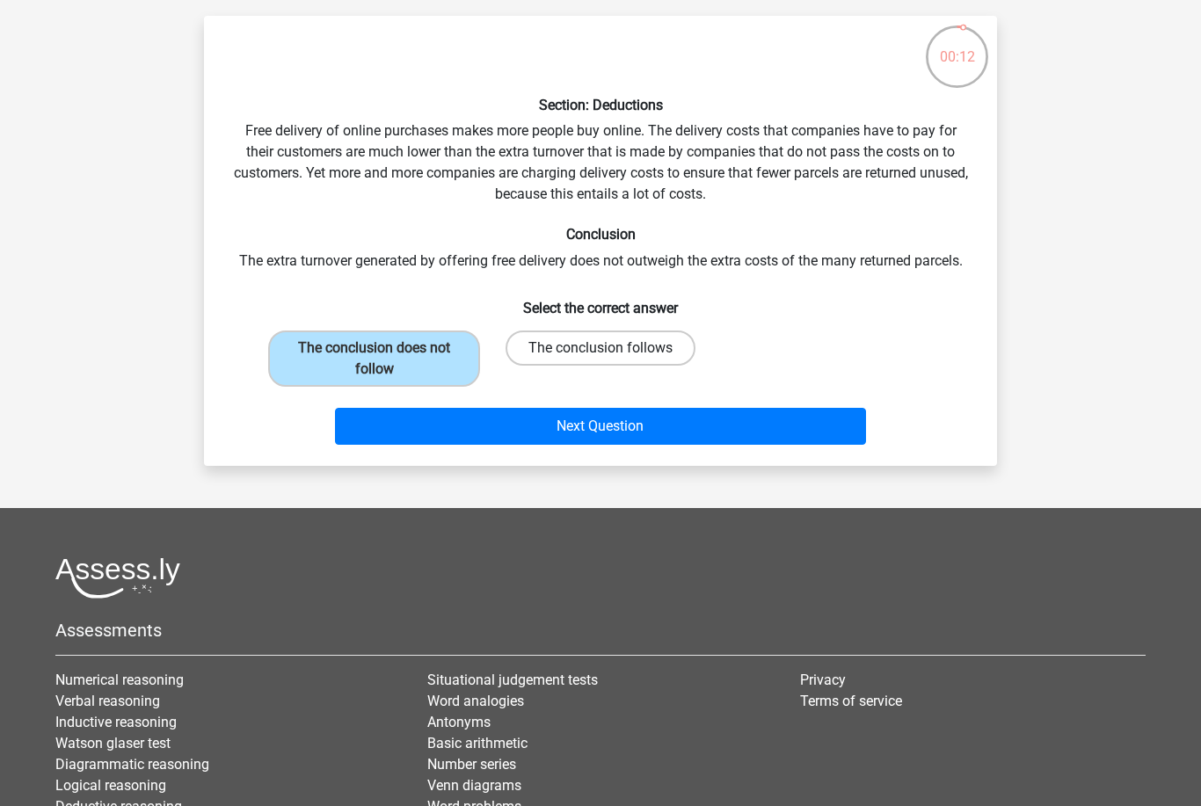
radio input "true"
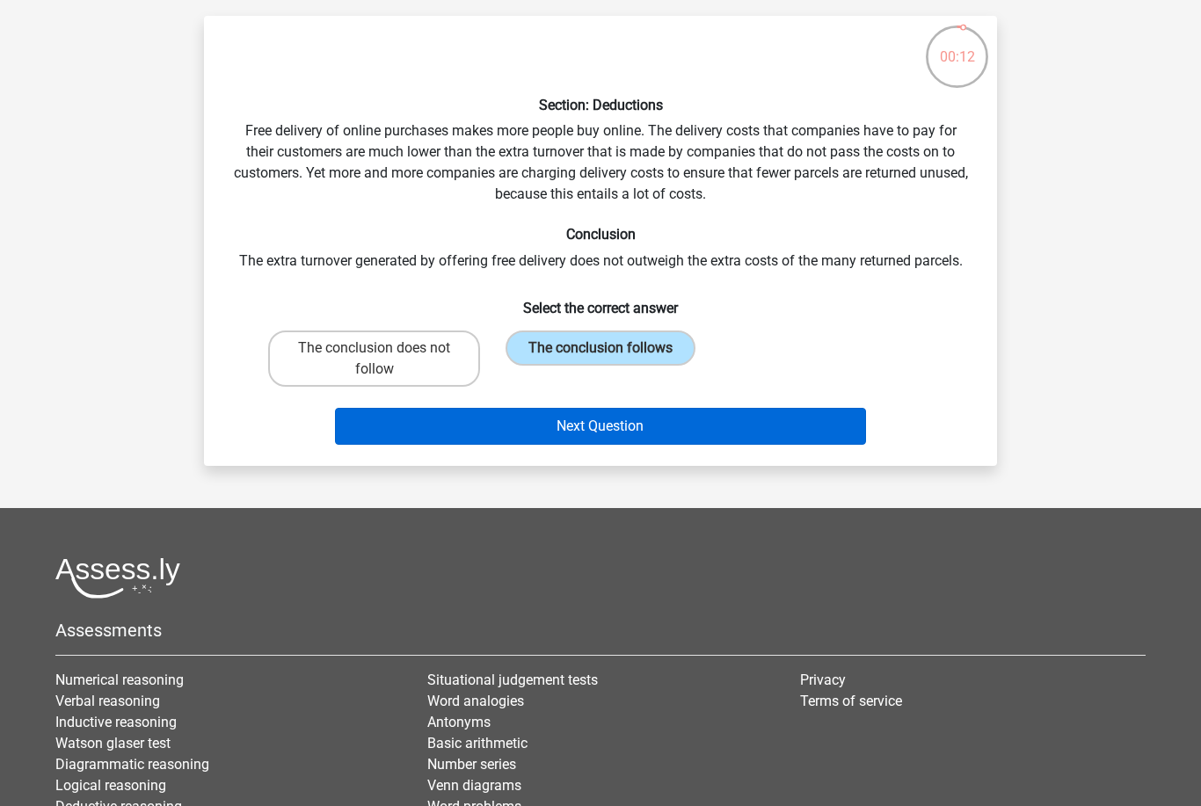
click at [565, 443] on button "Next Question" at bounding box center [601, 426] width 532 height 37
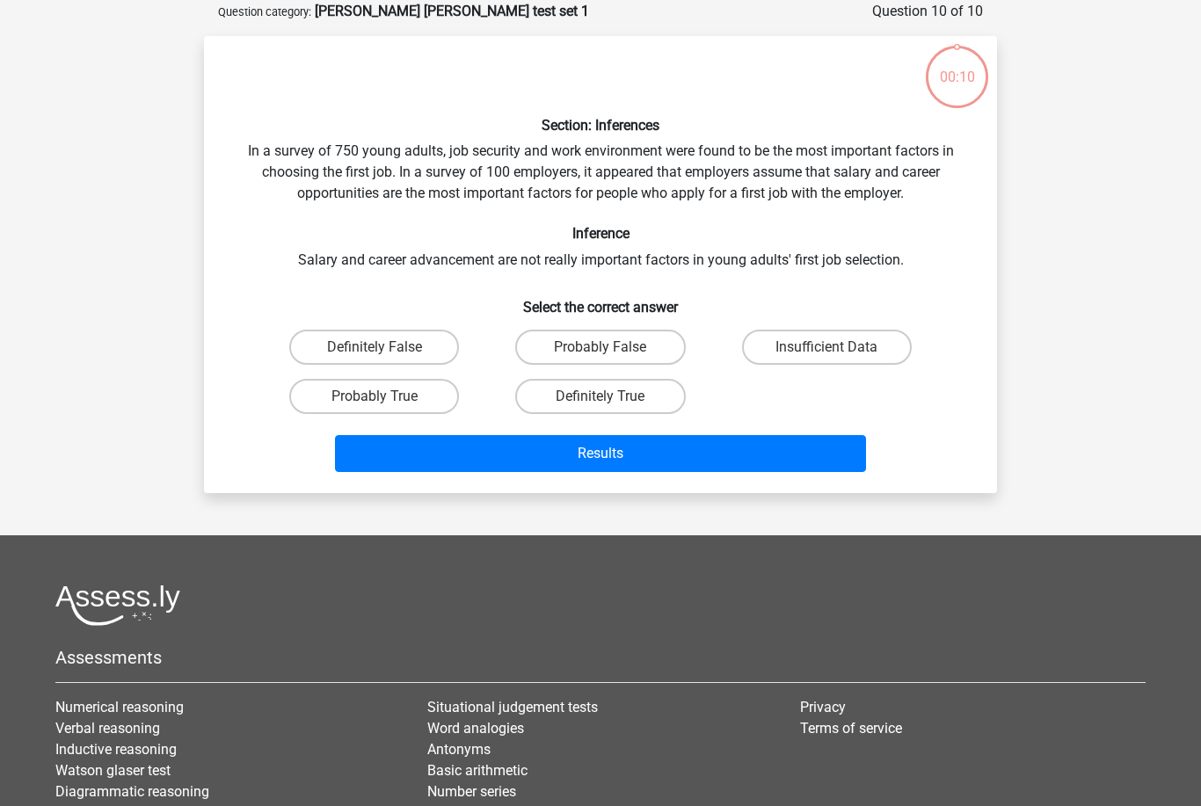
scroll to position [88, 0]
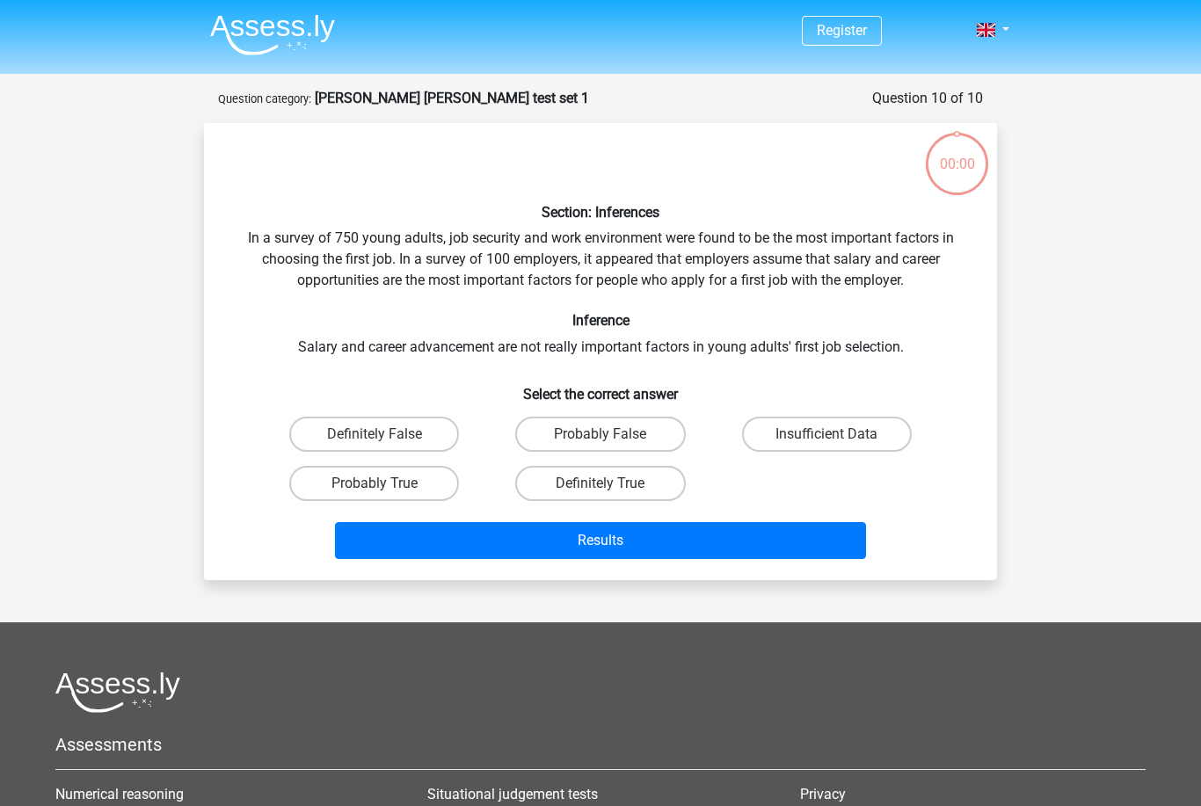
scroll to position [144, 0]
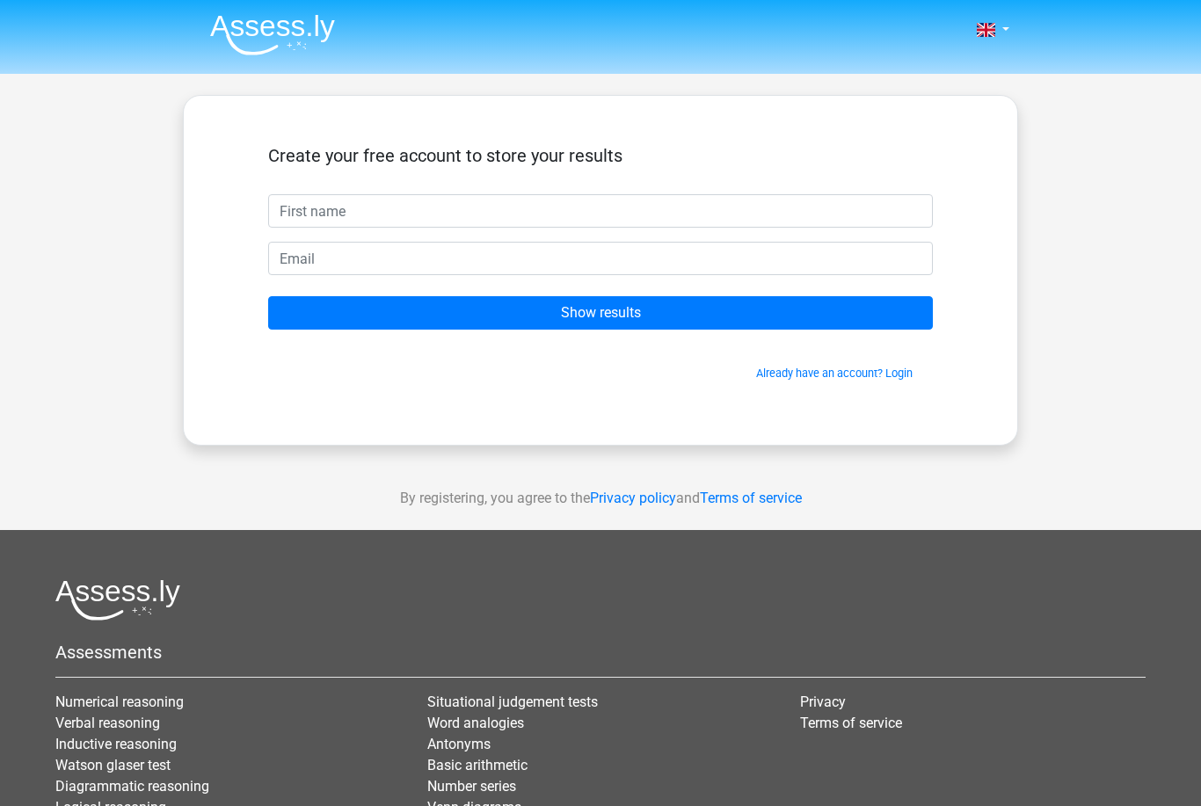
scroll to position [1, 0]
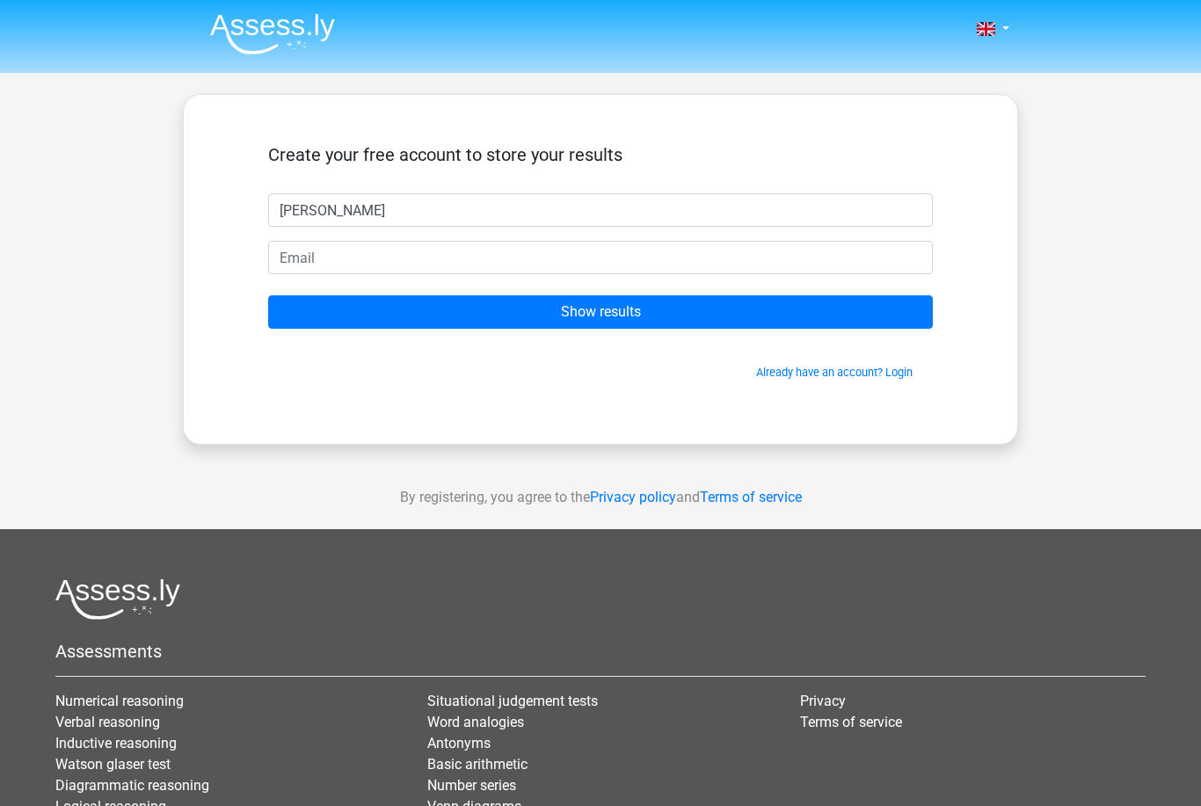
type input "[PERSON_NAME]"
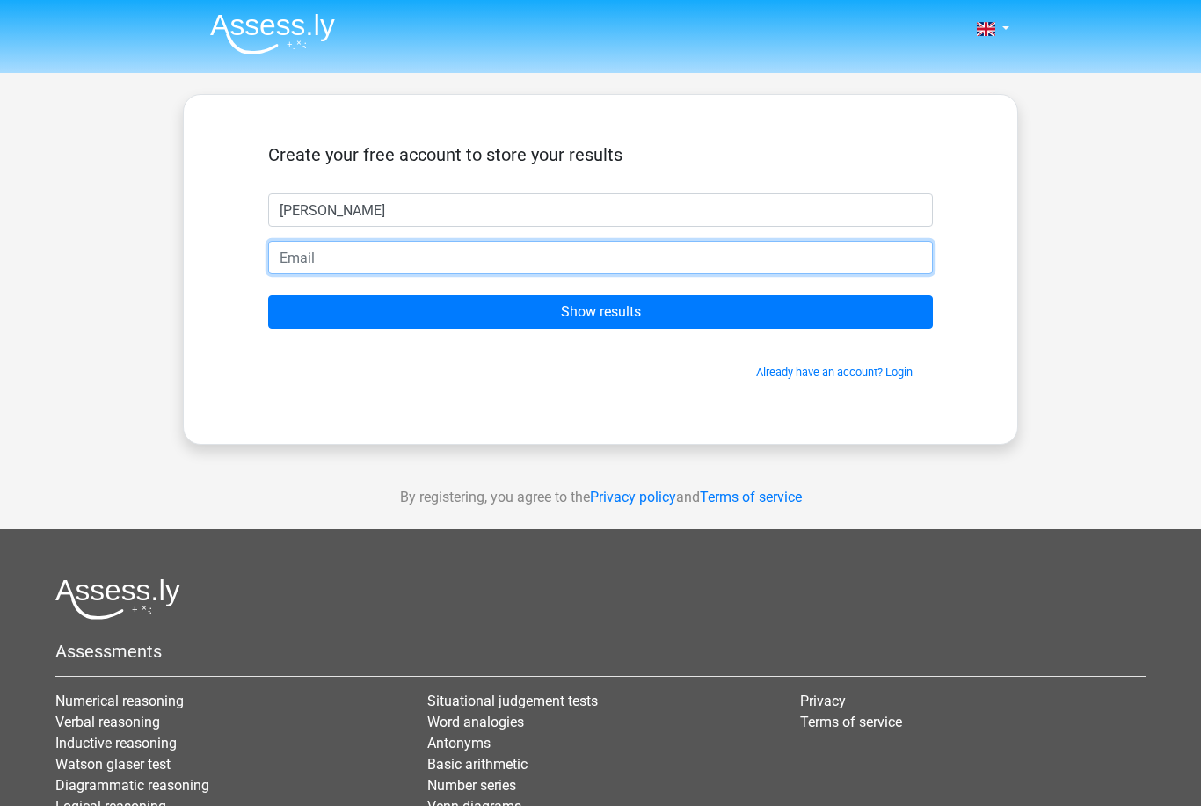
click at [850, 264] on input "email" at bounding box center [600, 257] width 664 height 33
type input "akshatlal2007@gmail.com"
click at [600, 312] on input "Show results" at bounding box center [600, 311] width 664 height 33
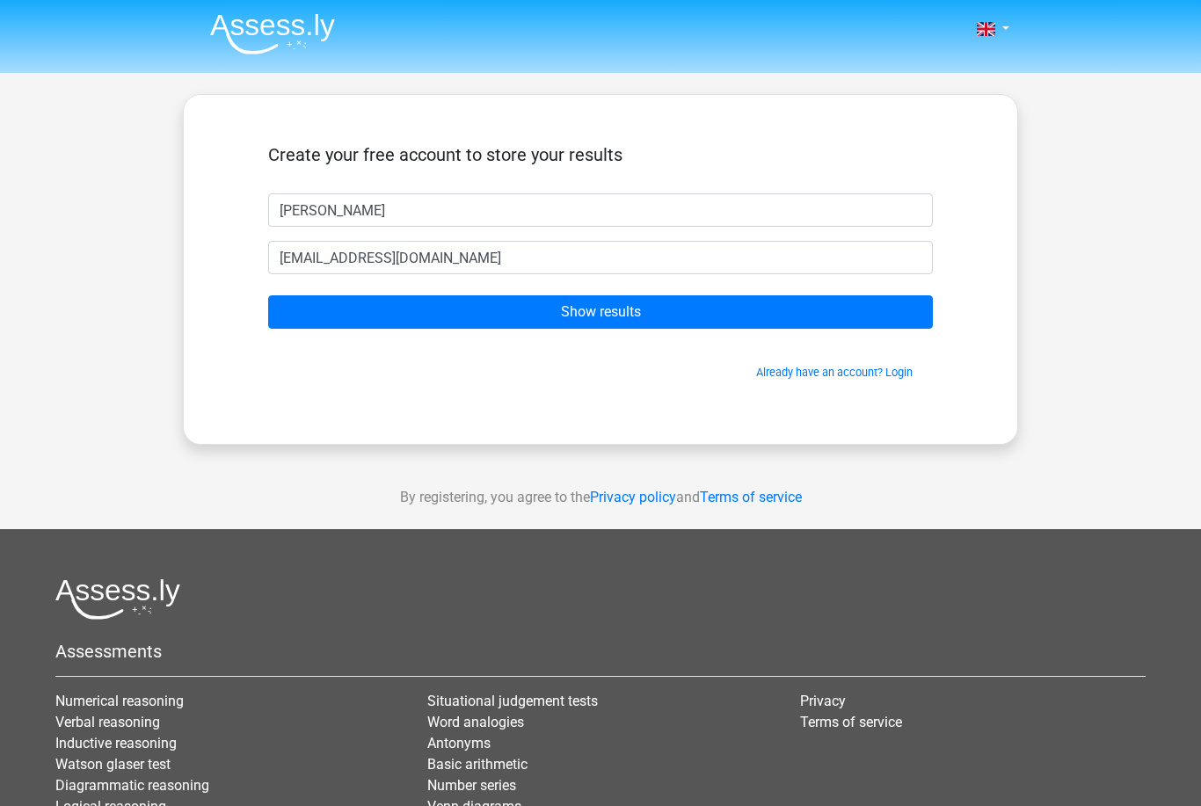
click at [506, 352] on div "Already have an account? Login" at bounding box center [600, 362] width 664 height 38
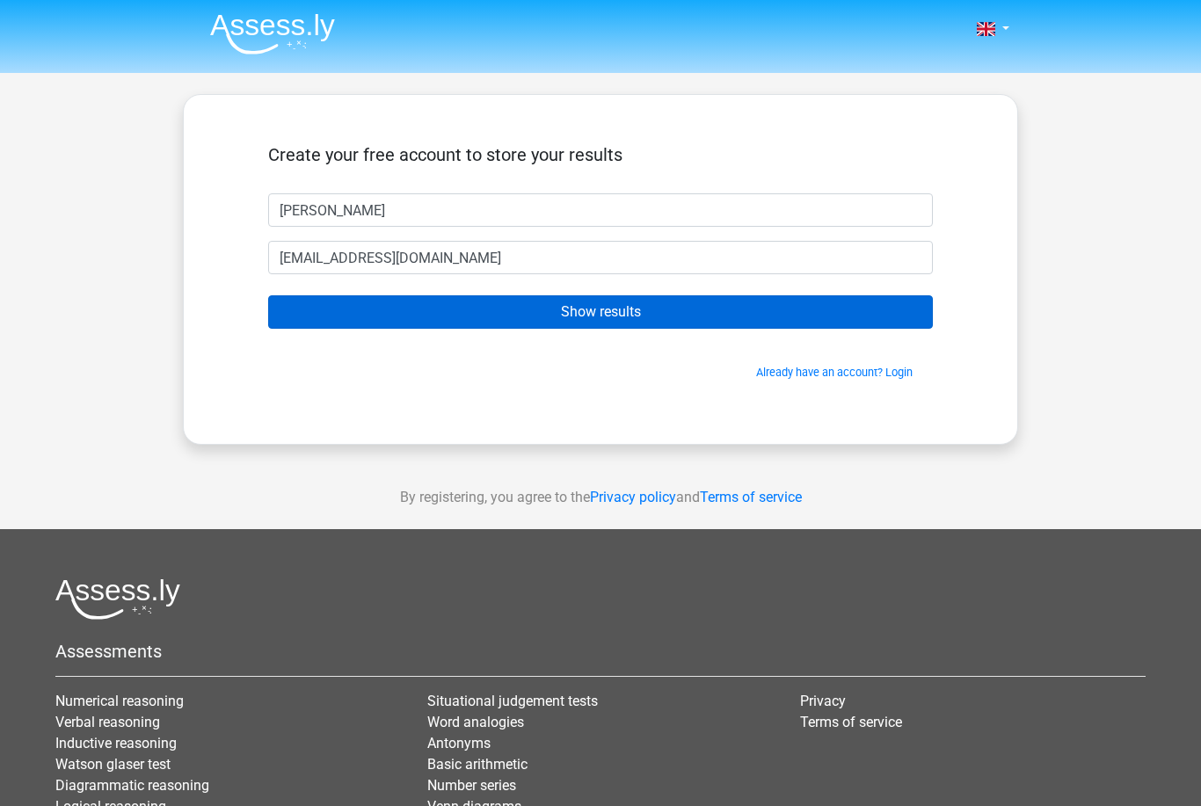
click at [501, 312] on input "Show results" at bounding box center [600, 311] width 664 height 33
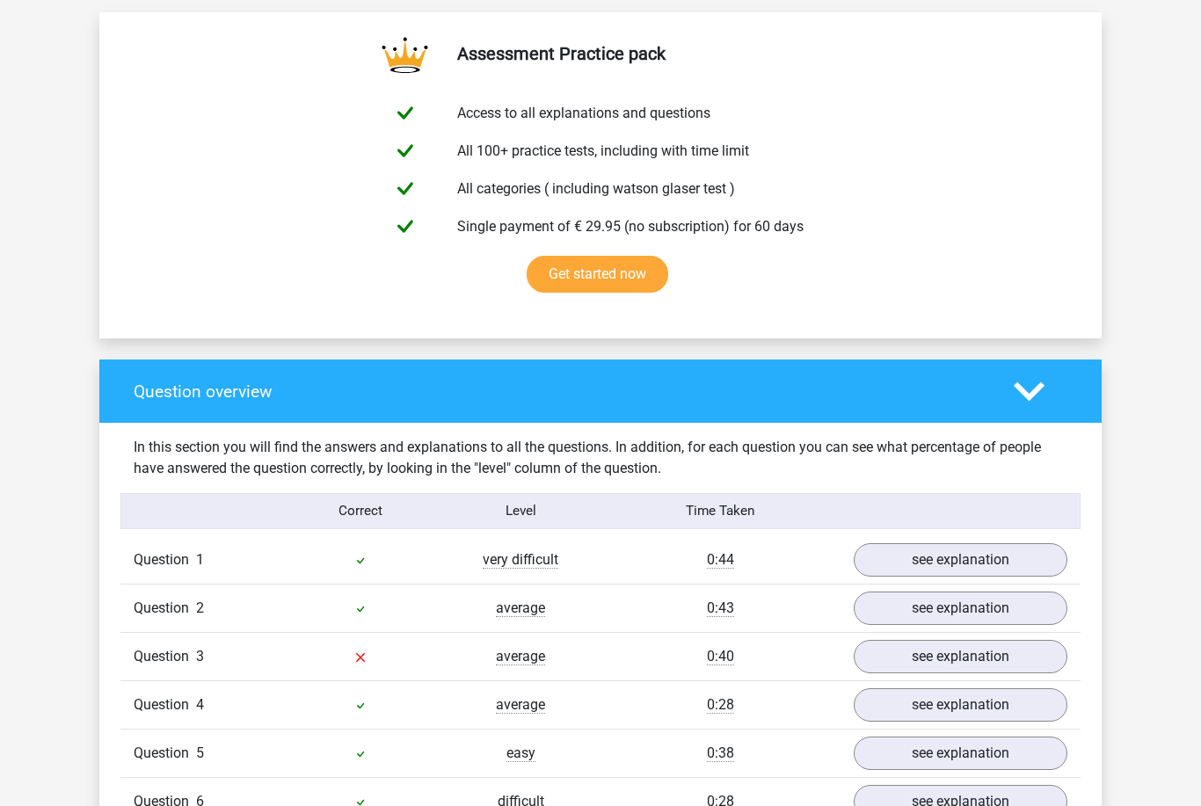
scroll to position [1165, 0]
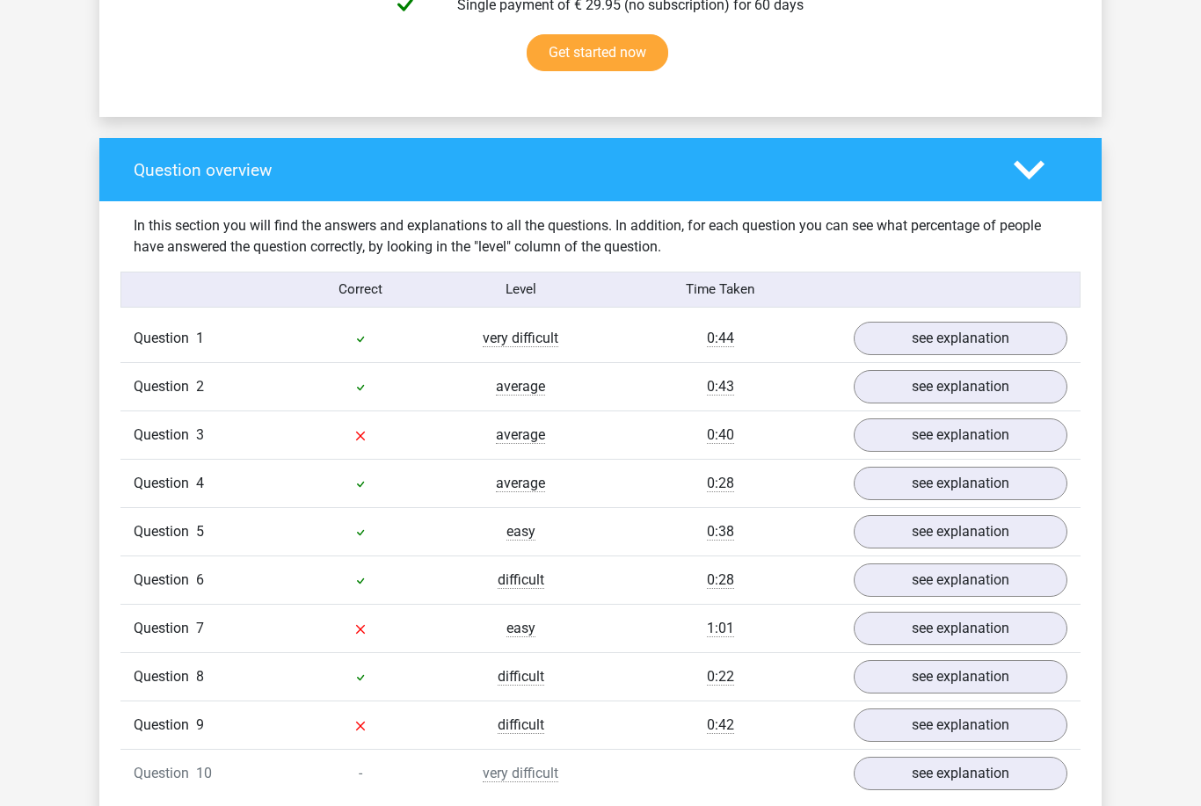
click at [173, 438] on span "Question" at bounding box center [165, 435] width 62 height 21
click at [1023, 428] on link "see explanation" at bounding box center [960, 435] width 245 height 39
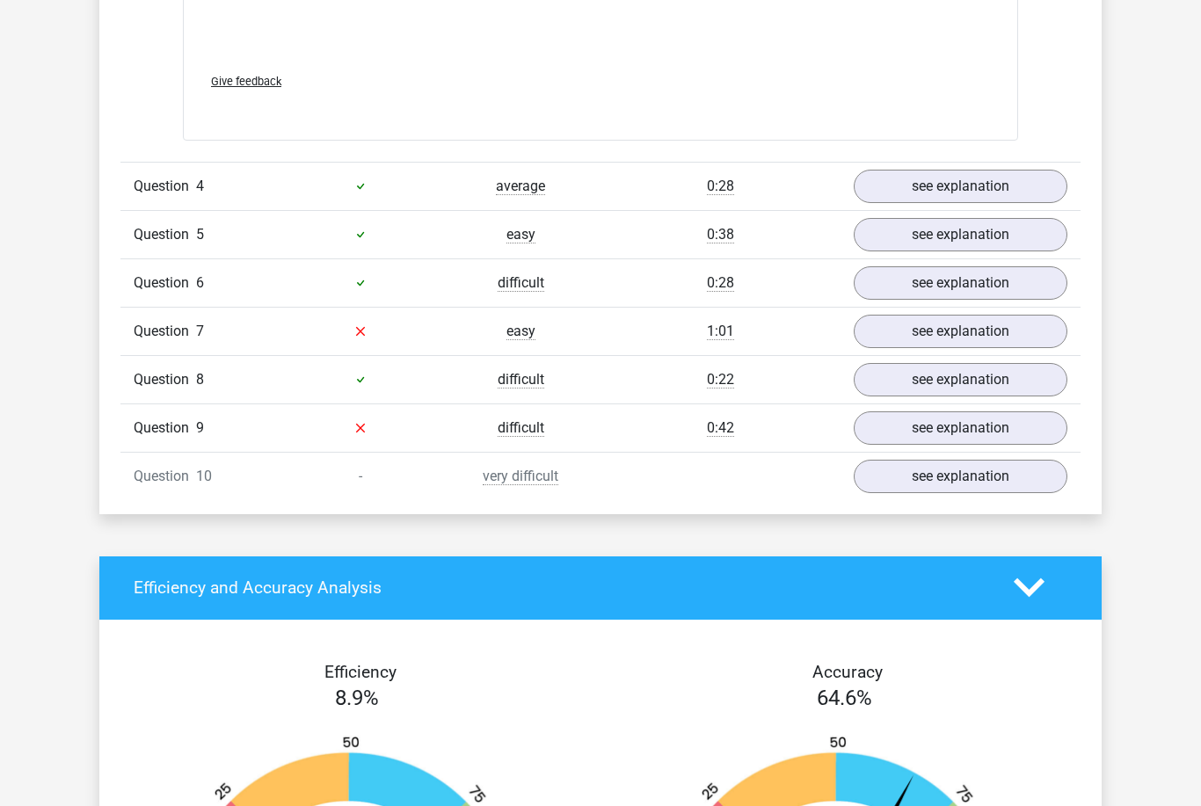
scroll to position [2421, 0]
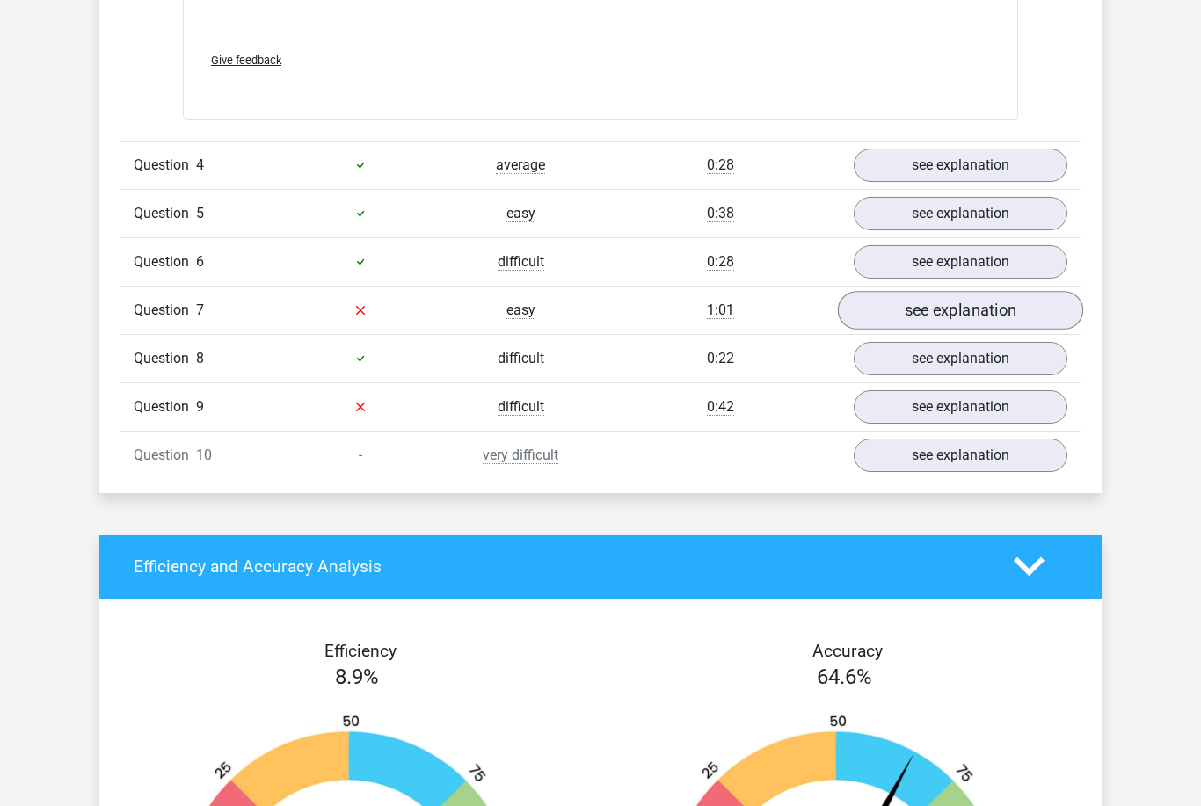
click at [1037, 317] on link "see explanation" at bounding box center [960, 310] width 245 height 39
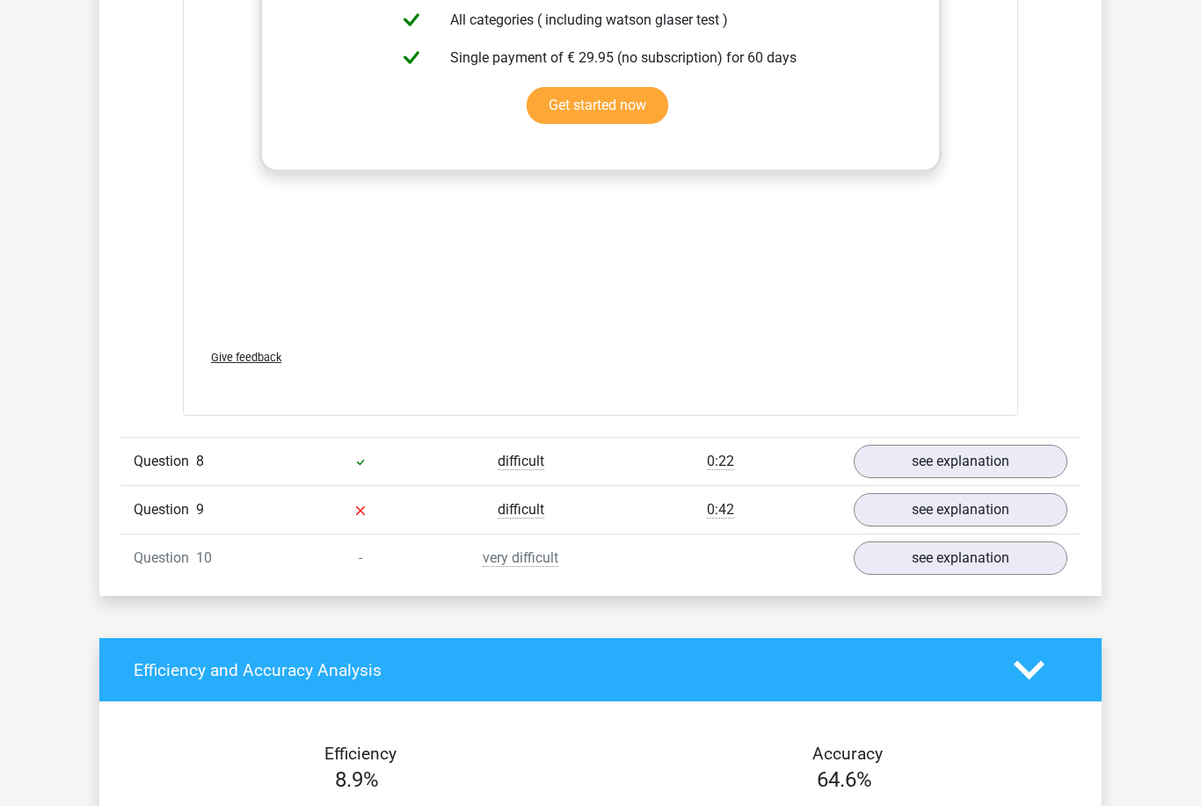
scroll to position [3408, 0]
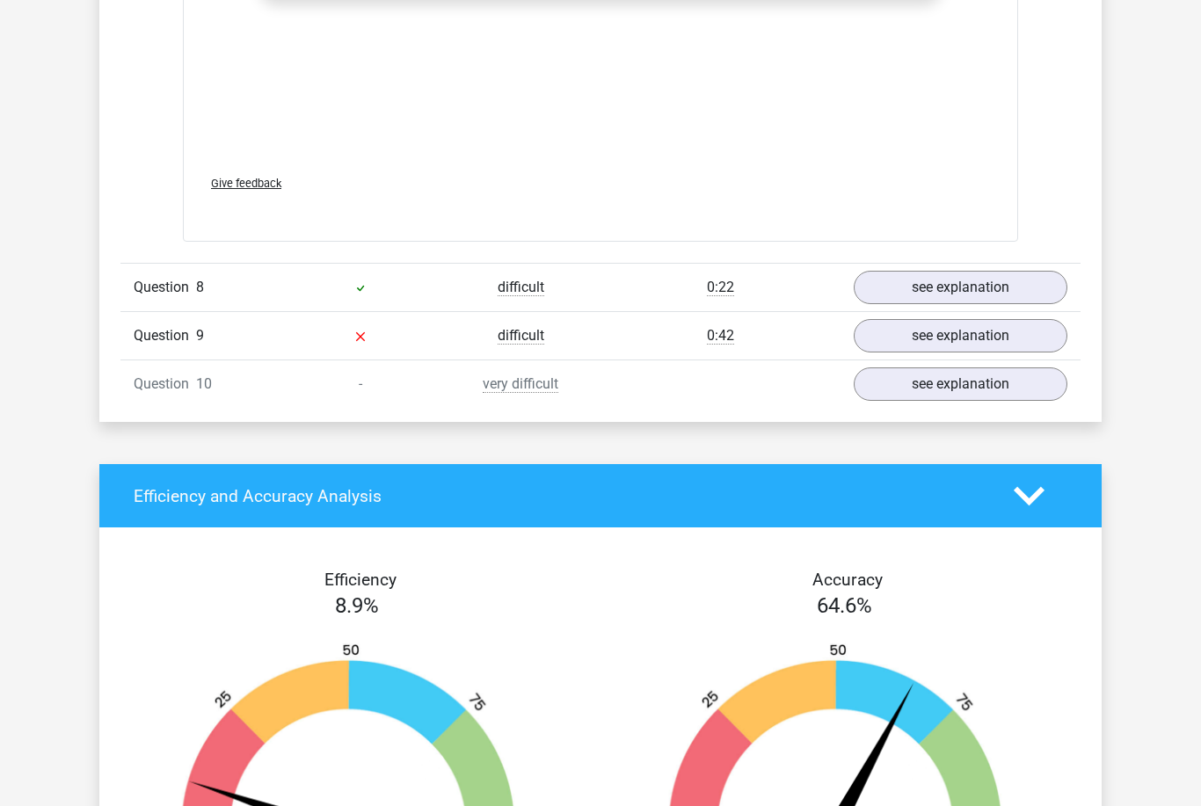
click at [133, 325] on div "Question 9" at bounding box center [200, 335] width 160 height 21
click at [162, 347] on div "Question 9 difficult 0:42 see explanation" at bounding box center [600, 335] width 960 height 48
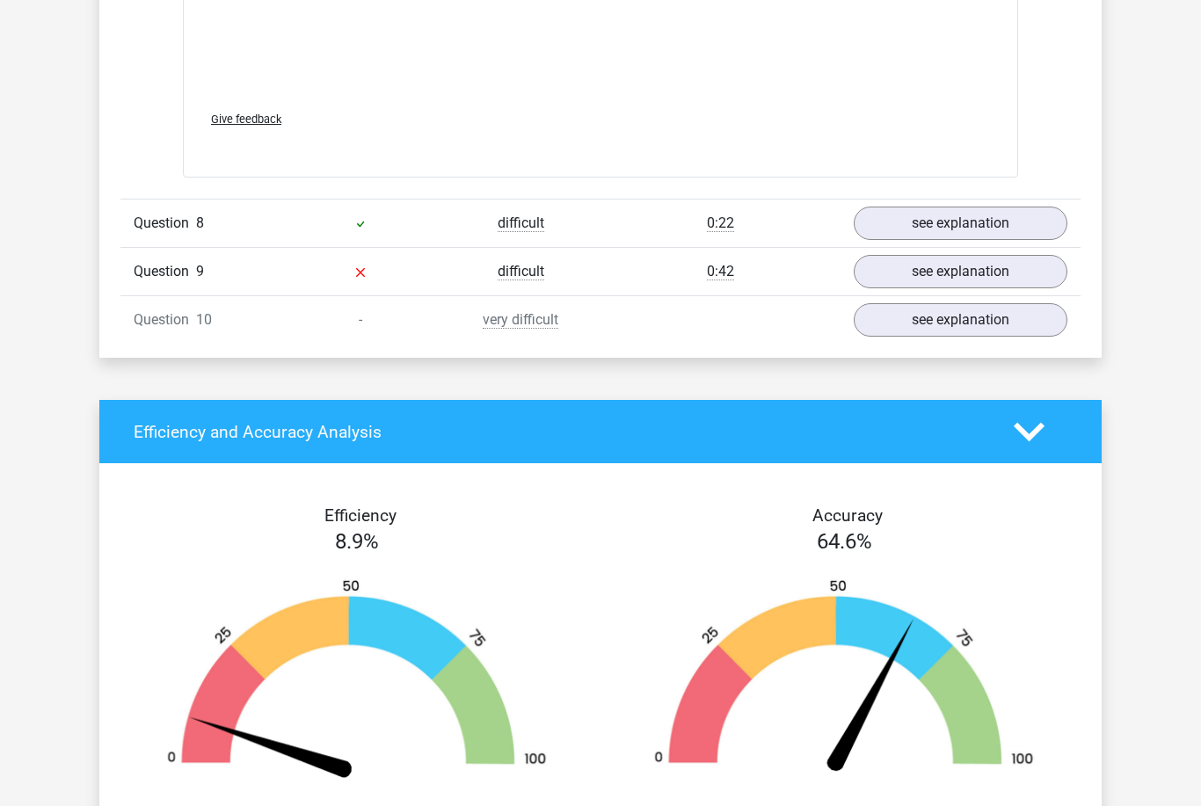
scroll to position [3475, 0]
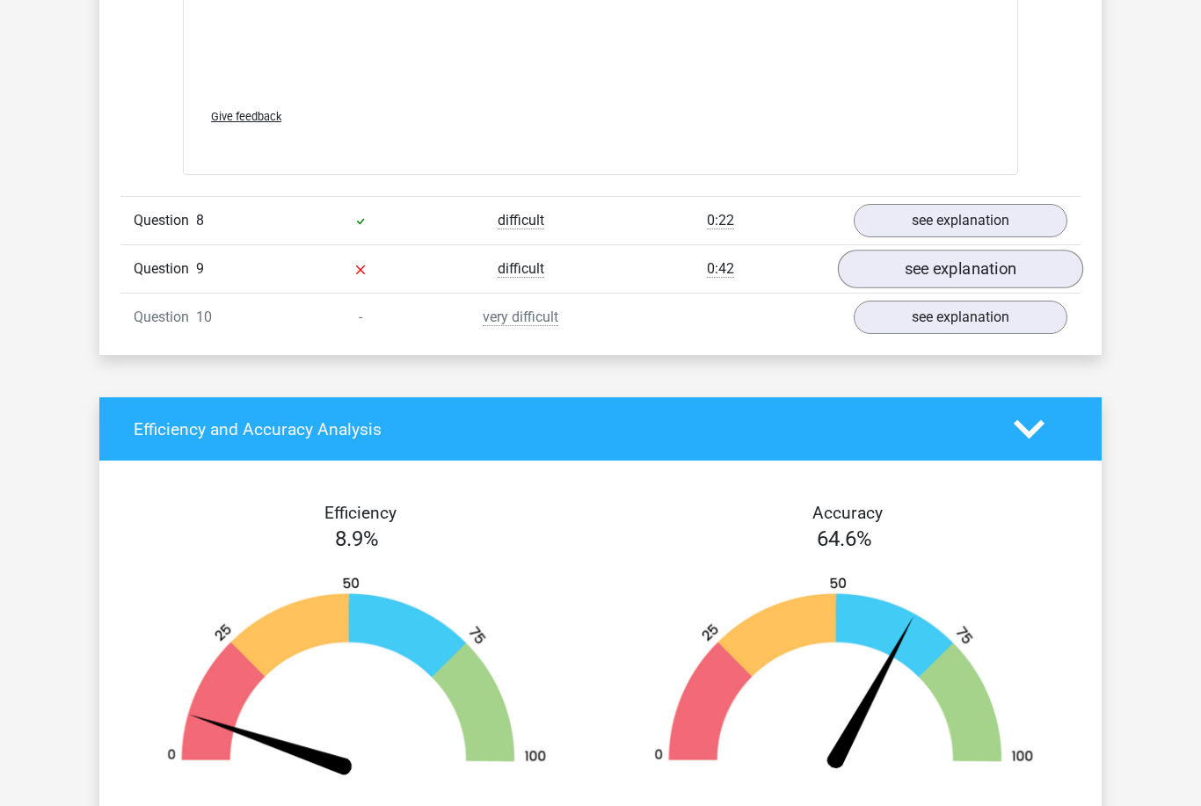
click at [1037, 265] on link "see explanation" at bounding box center [960, 269] width 245 height 39
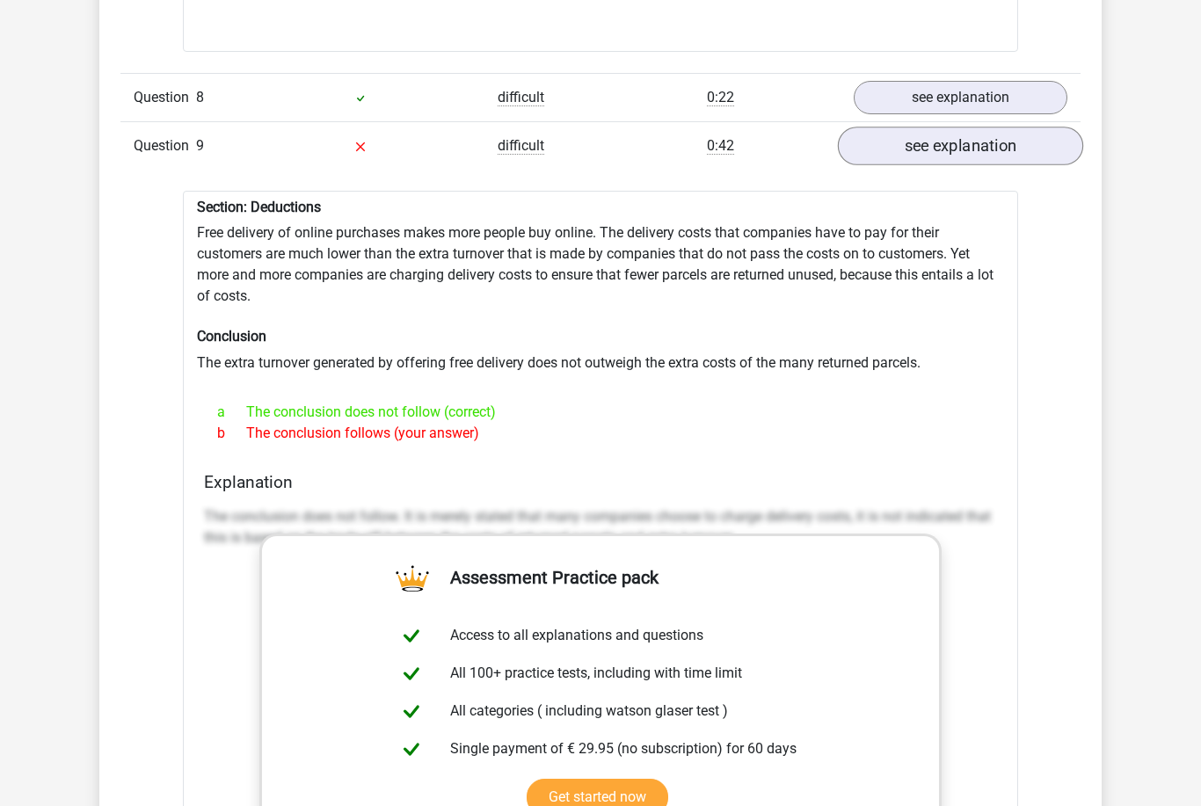
scroll to position [3595, 0]
click at [1003, 292] on div "Section: Deductions Free delivery of online purchases makes more people buy onl…" at bounding box center [600, 651] width 835 height 917
